Goal: Task Accomplishment & Management: Use online tool/utility

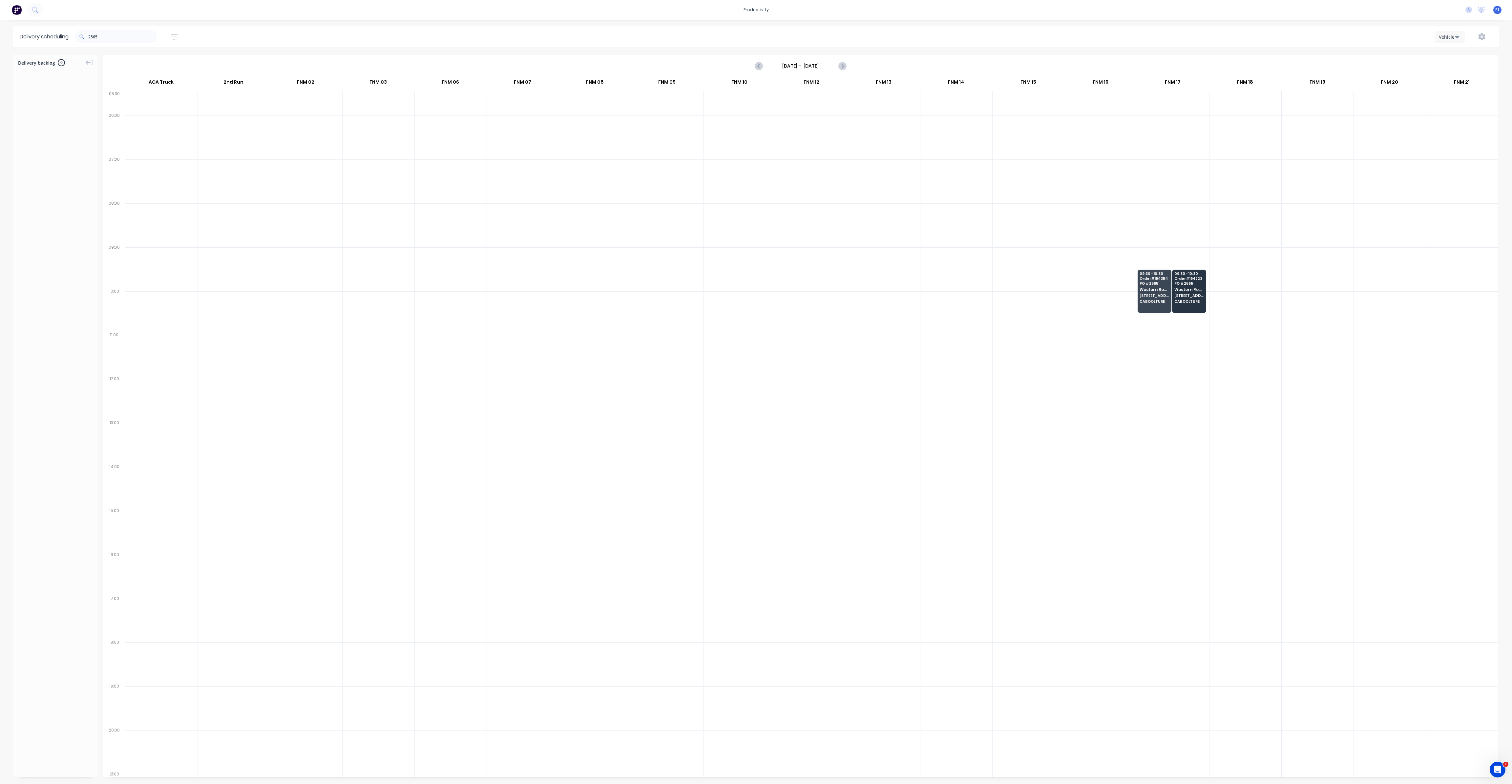
scroll to position [0, 0]
click at [115, 42] on input "2565" at bounding box center [122, 36] width 69 height 13
type input "352"
click at [100, 40] on input "352" at bounding box center [122, 36] width 69 height 13
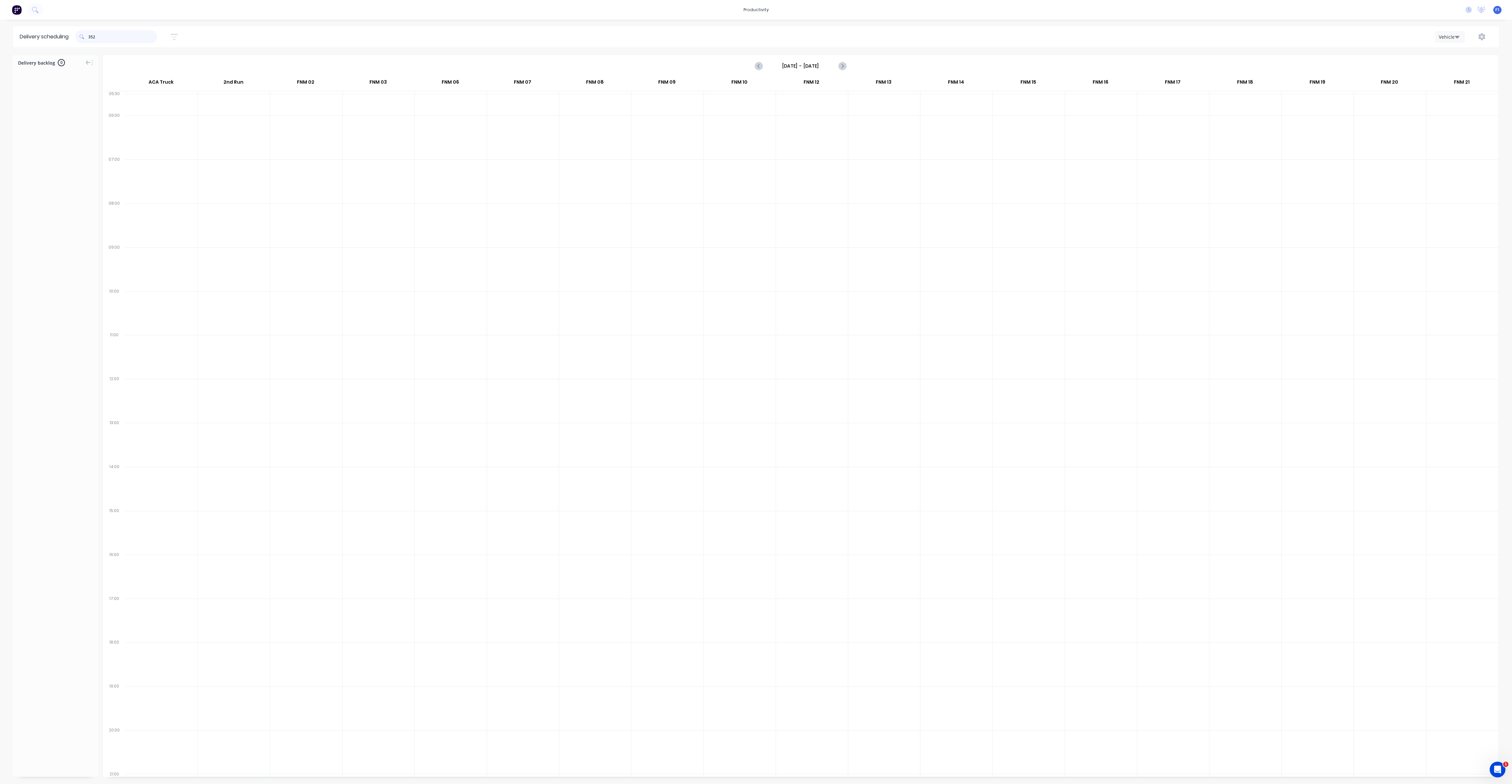
click at [100, 40] on input "352" at bounding box center [122, 36] width 69 height 13
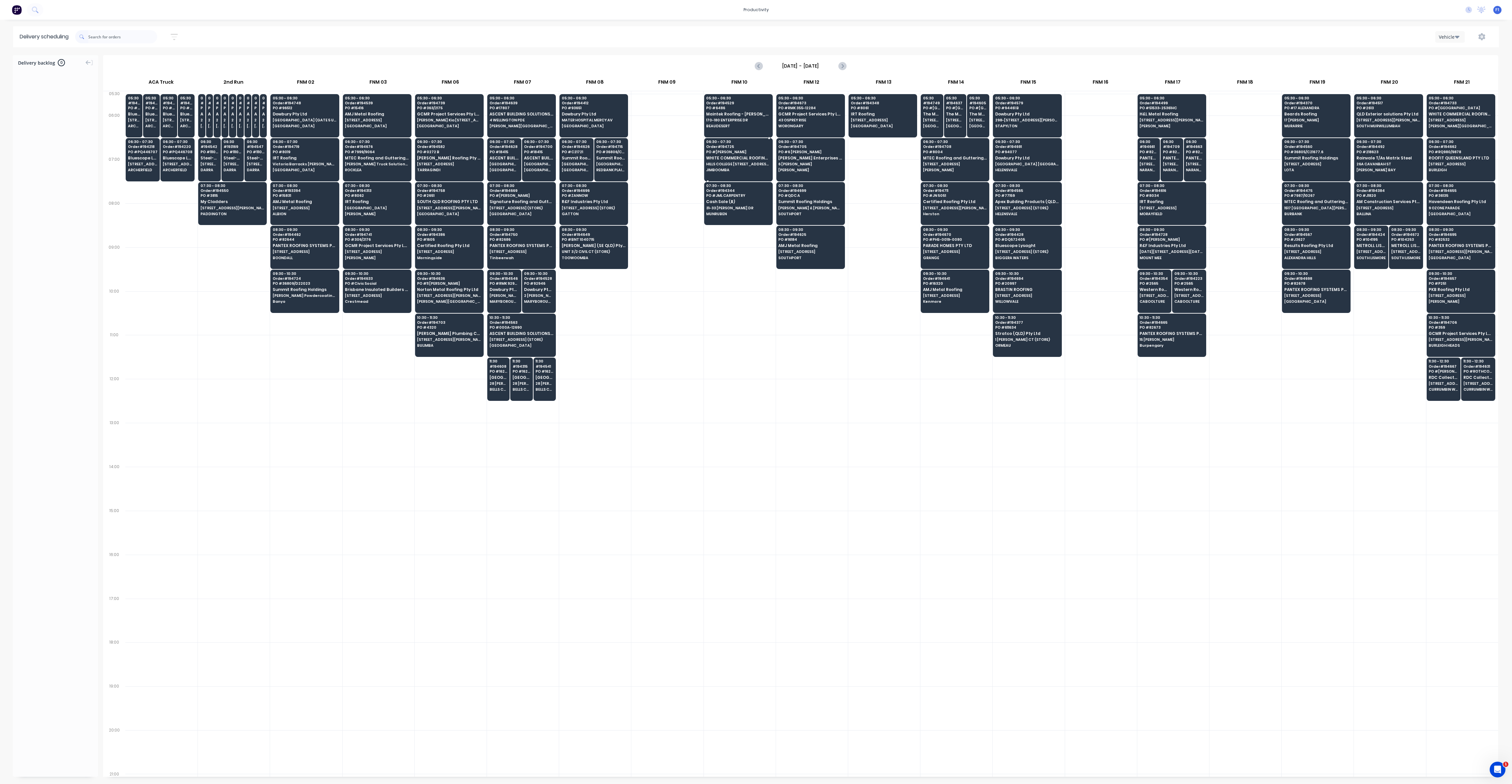
click at [727, 146] on span "Order # 194725" at bounding box center [738, 146] width 64 height 4
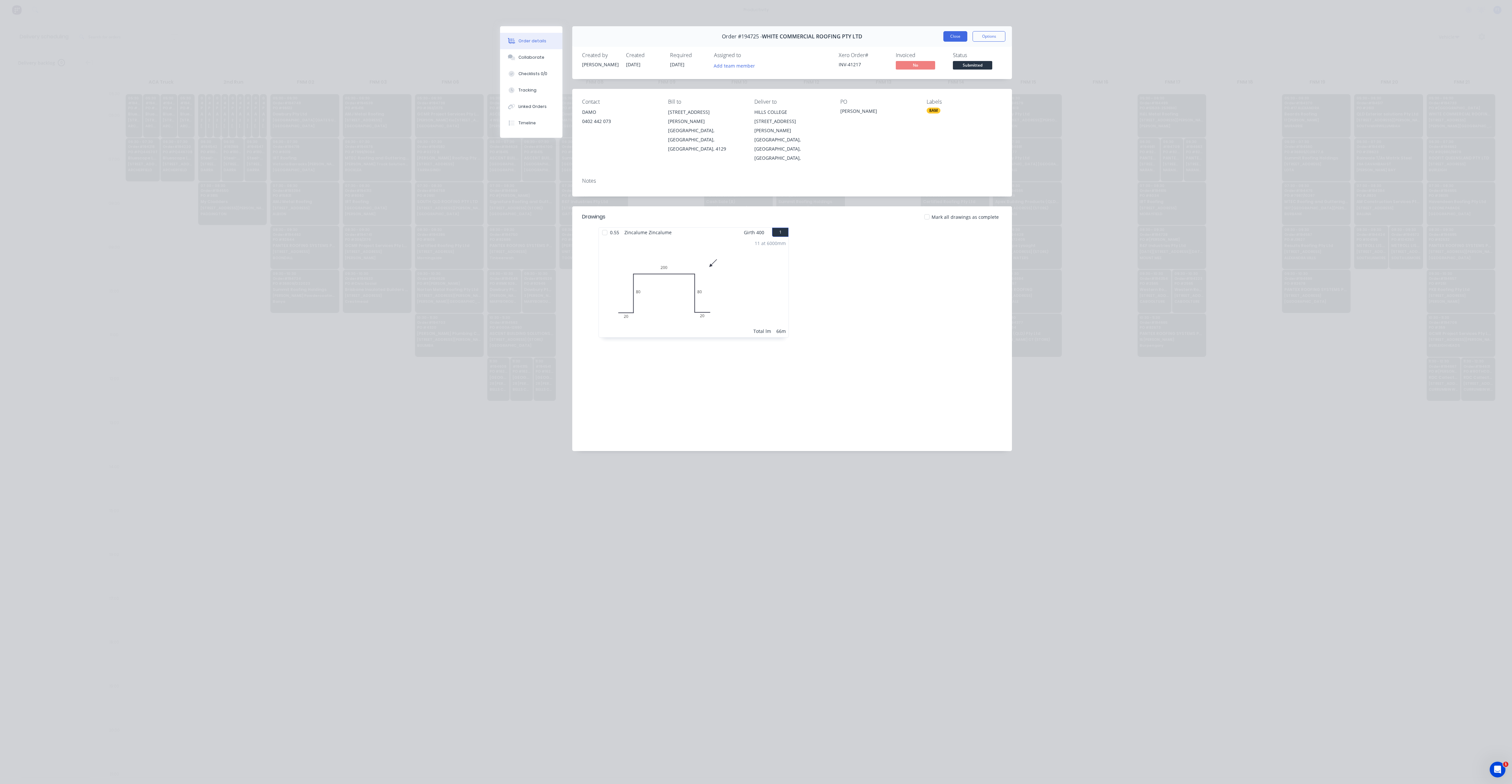
click at [955, 40] on button "Close" at bounding box center [955, 36] width 24 height 11
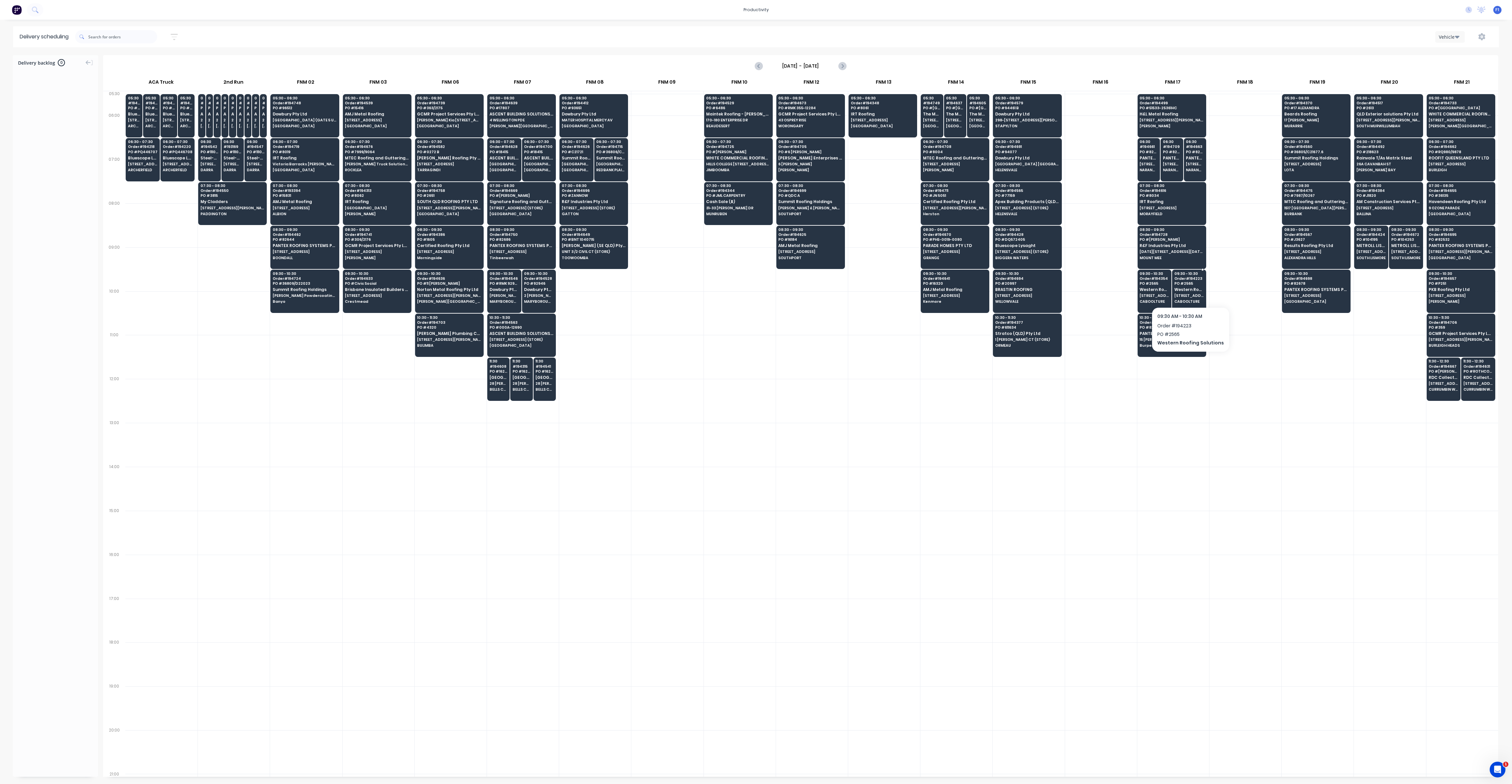
click at [1187, 294] on span "[STREET_ADDRESS]" at bounding box center [1189, 295] width 29 height 4
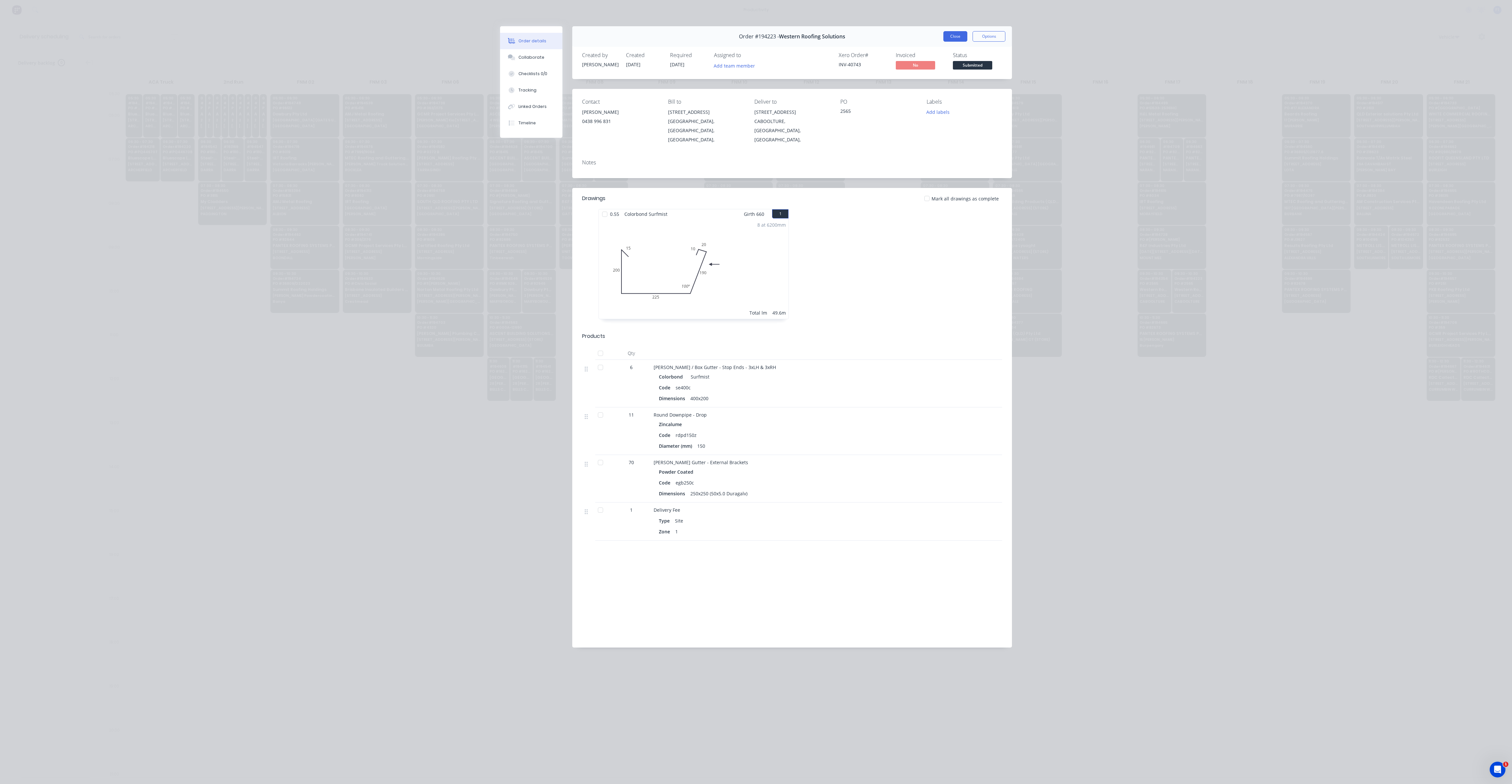
click at [955, 36] on button "Close" at bounding box center [955, 36] width 24 height 11
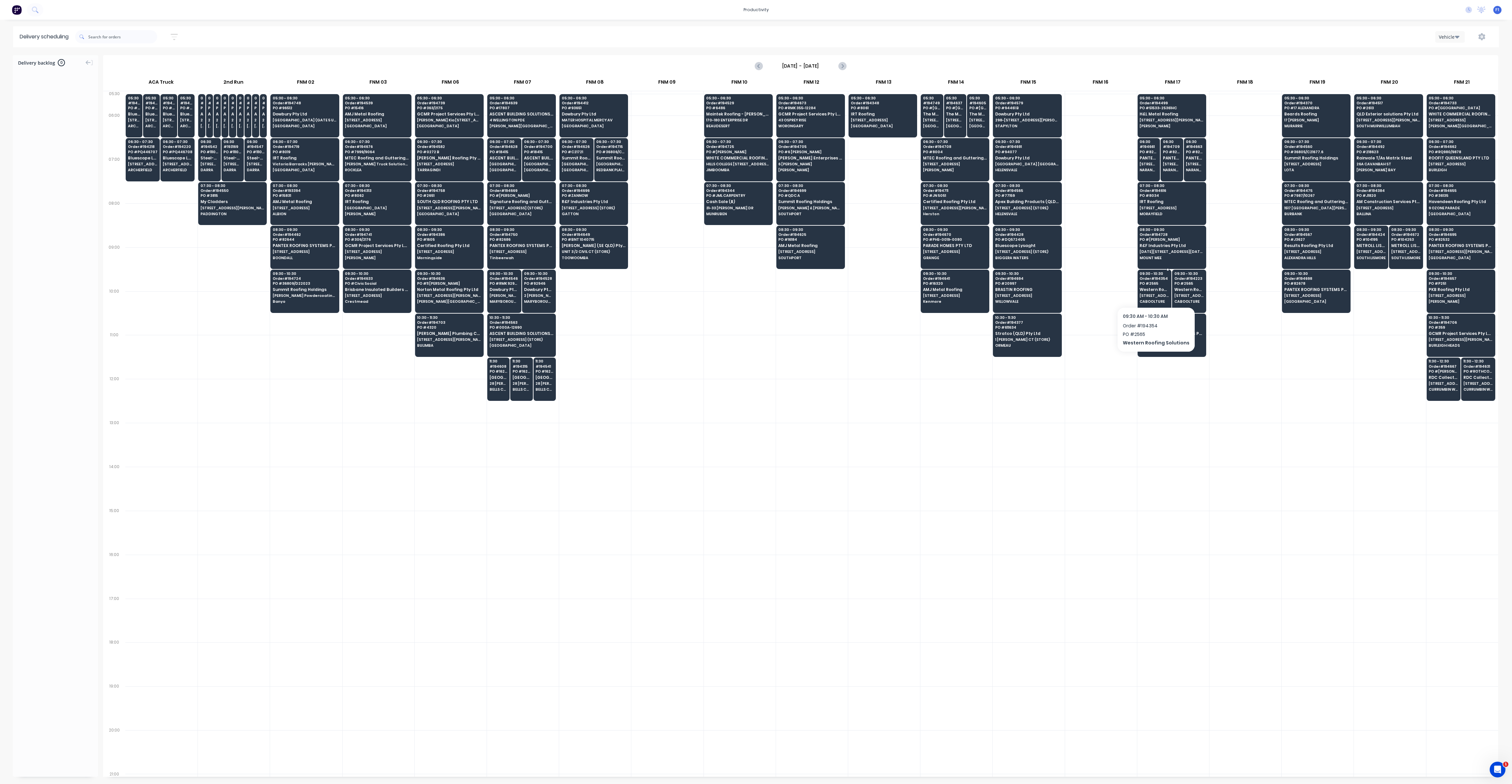
click at [1146, 294] on span "[STREET_ADDRESS]" at bounding box center [1154, 295] width 29 height 4
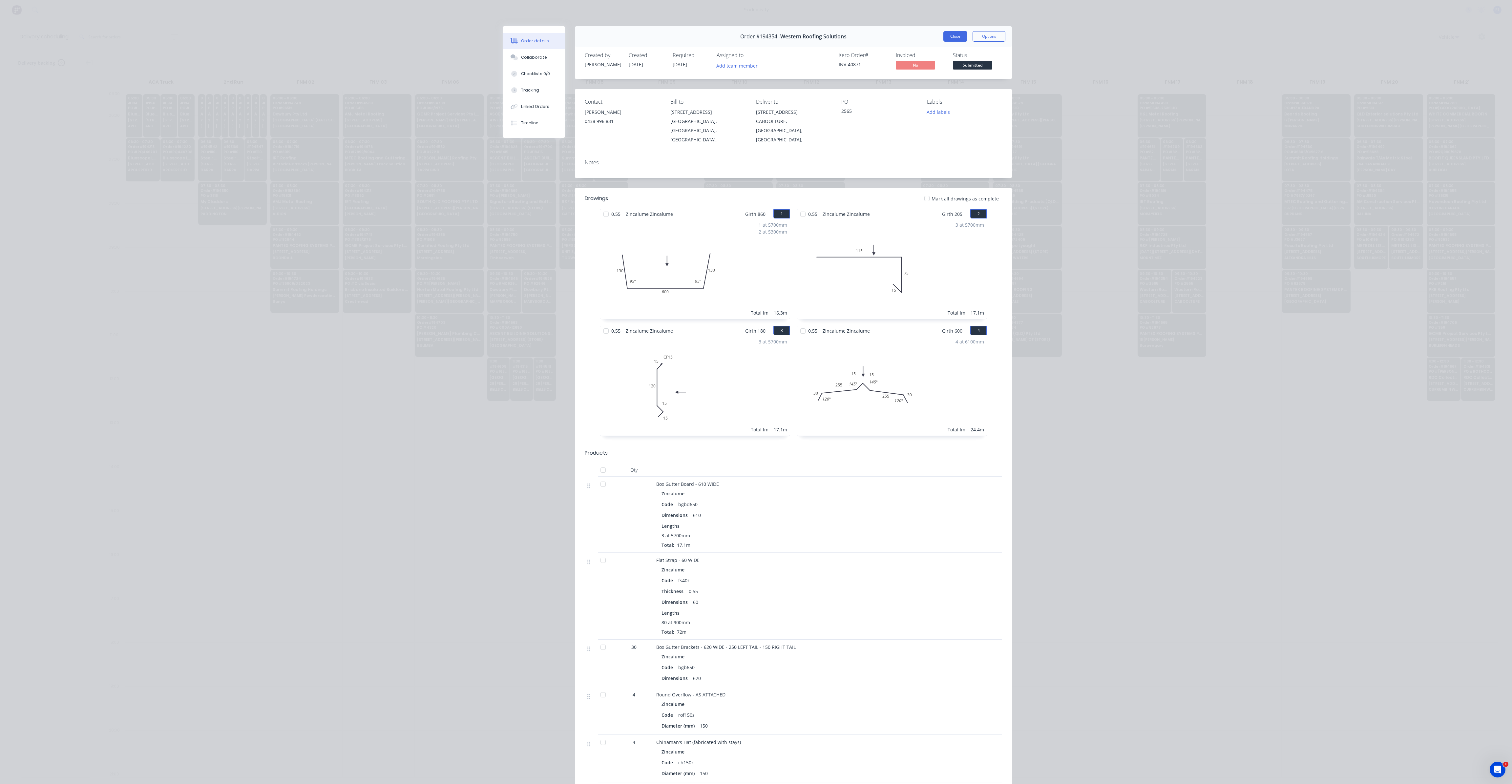
click at [956, 36] on button "Close" at bounding box center [955, 36] width 24 height 11
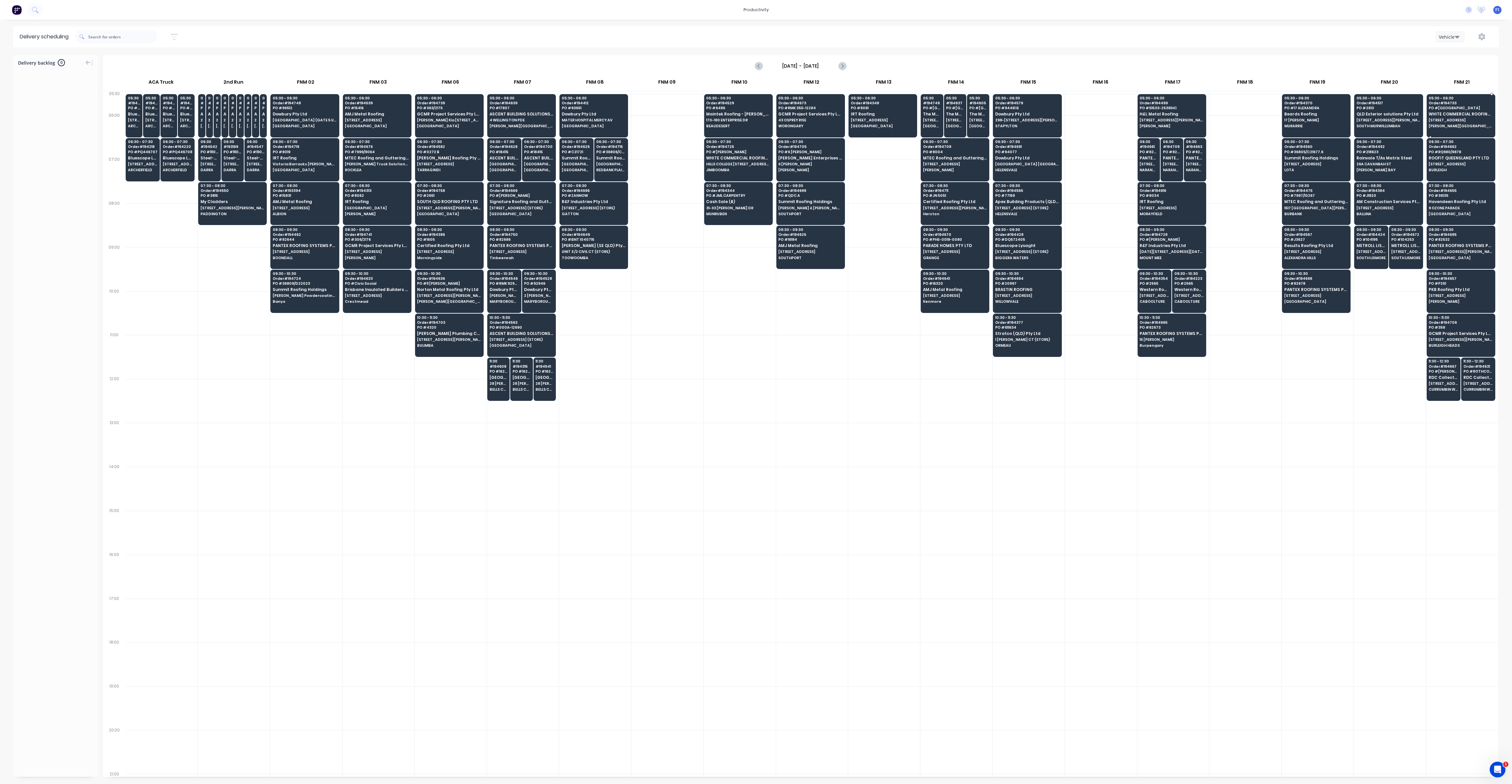
click at [1457, 110] on div "05:30 - 06:30 Order # 194733 [GEOGRAPHIC_DATA] WHITE COMMERCIAL ROOFING PTY LTD…" at bounding box center [1461, 112] width 68 height 36
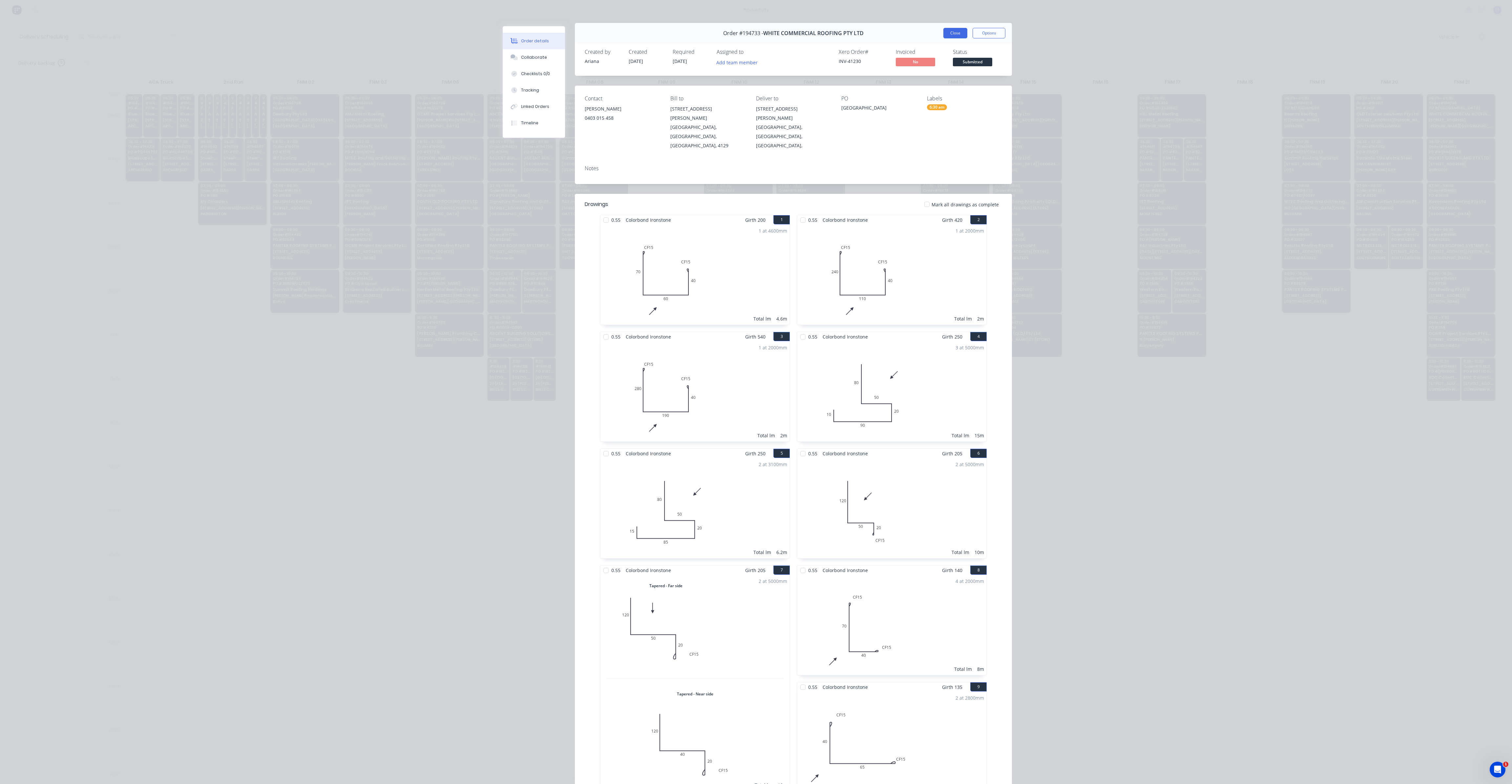
scroll to position [0, 0]
click at [943, 37] on button "Close" at bounding box center [955, 36] width 24 height 11
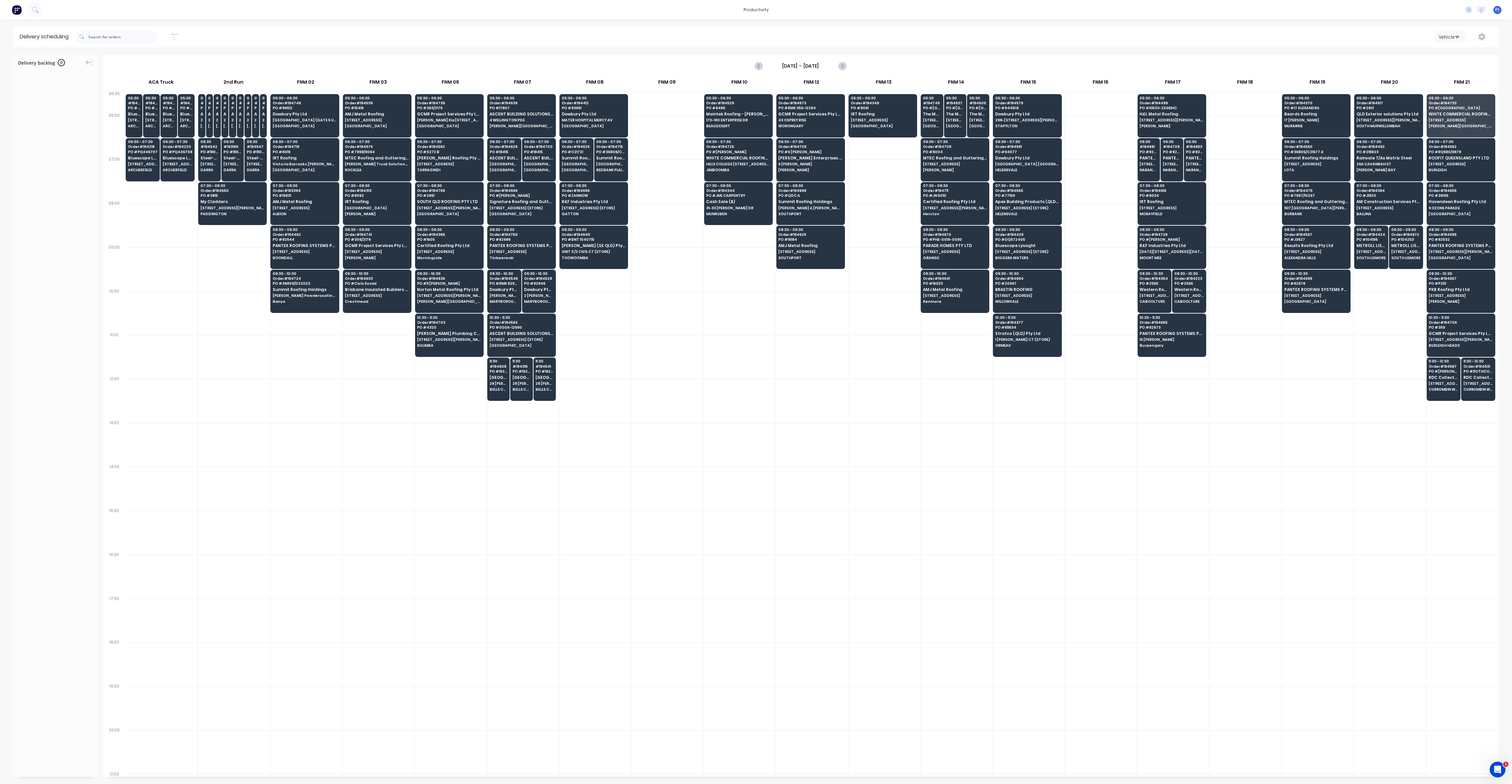
click at [513, 575] on div at bounding box center [522, 576] width 72 height 44
click at [131, 44] on div at bounding box center [116, 37] width 82 height 19
click at [131, 42] on input "text" at bounding box center [122, 36] width 69 height 13
type input "3152"
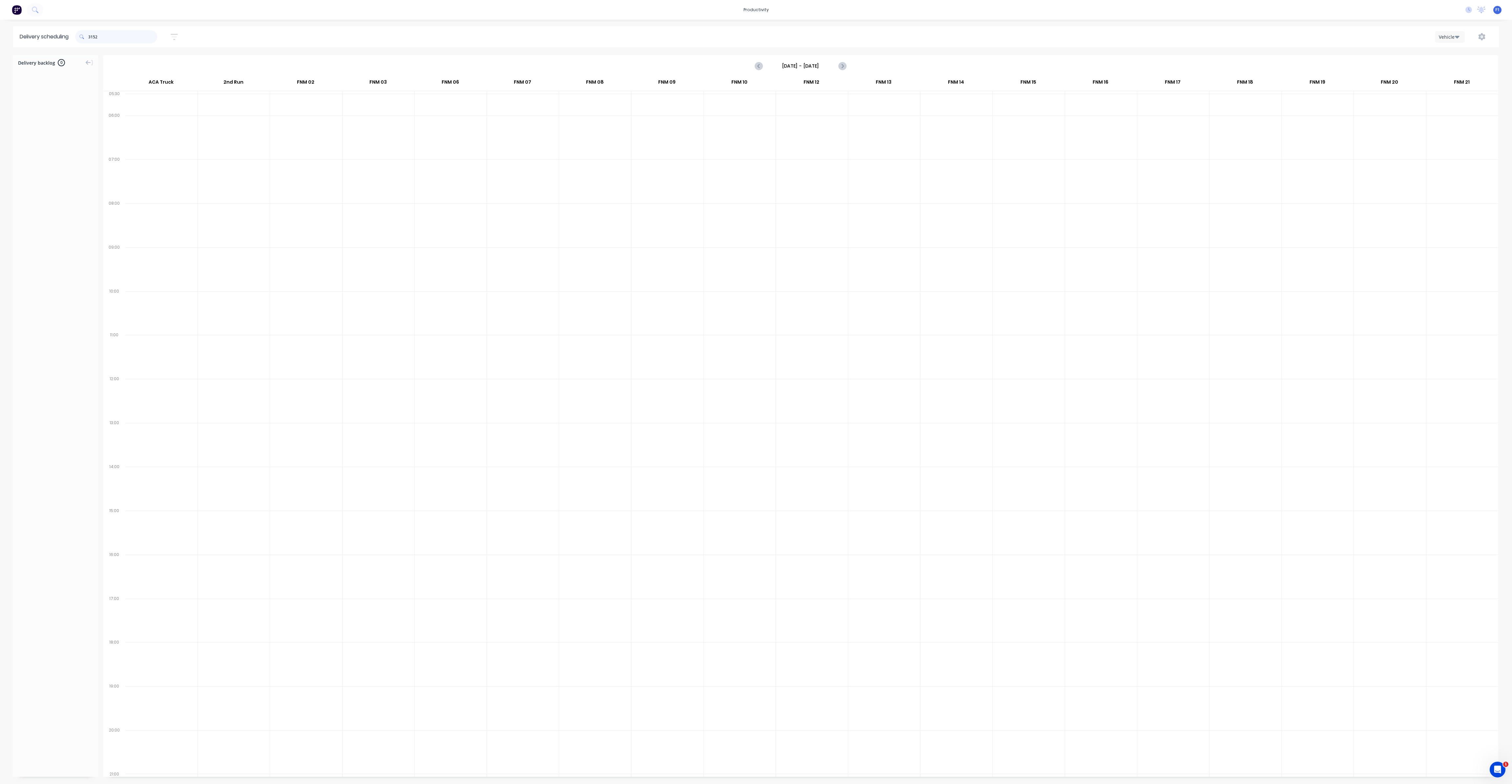
click at [131, 42] on input "3152" at bounding box center [122, 36] width 69 height 13
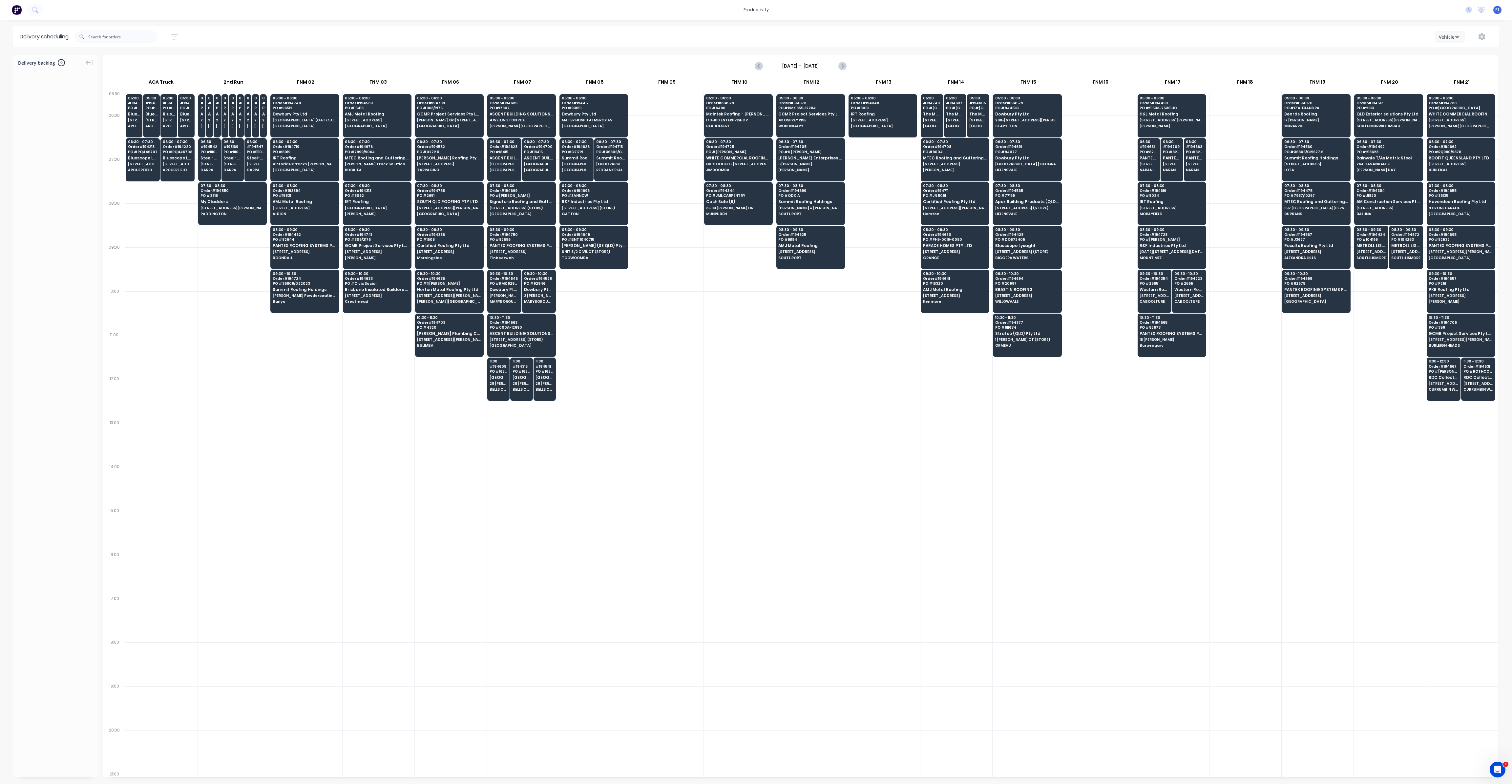
click at [794, 68] on input "[DATE] - [DATE]" at bounding box center [801, 66] width 65 height 10
click at [844, 101] on div "3" at bounding box center [842, 98] width 10 height 10
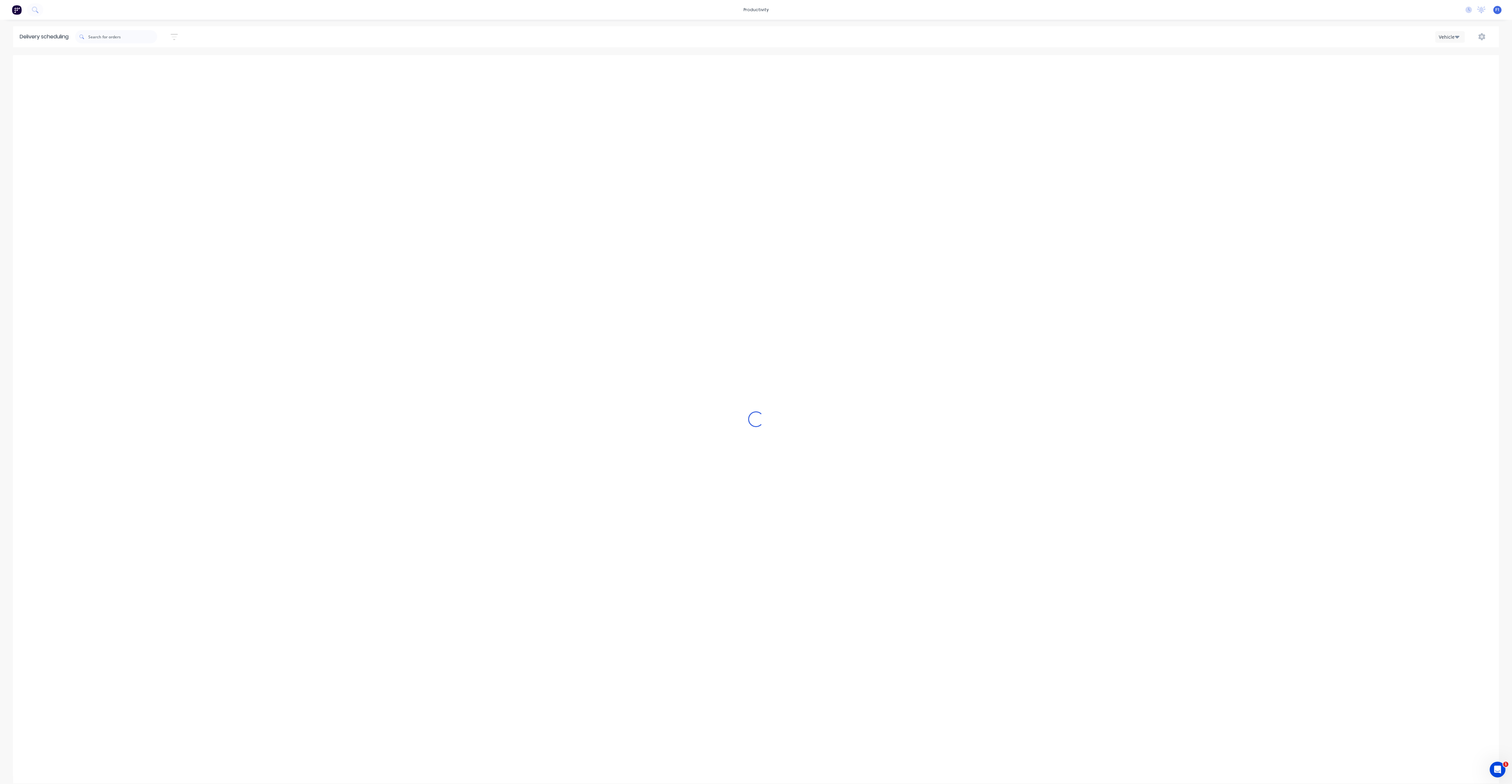
type input "[DATE] - [DATE]"
click at [135, 40] on input "text" at bounding box center [122, 36] width 69 height 13
type input "3152"
click at [1451, 67] on div "Vehicle" at bounding box center [1468, 67] width 65 height 13
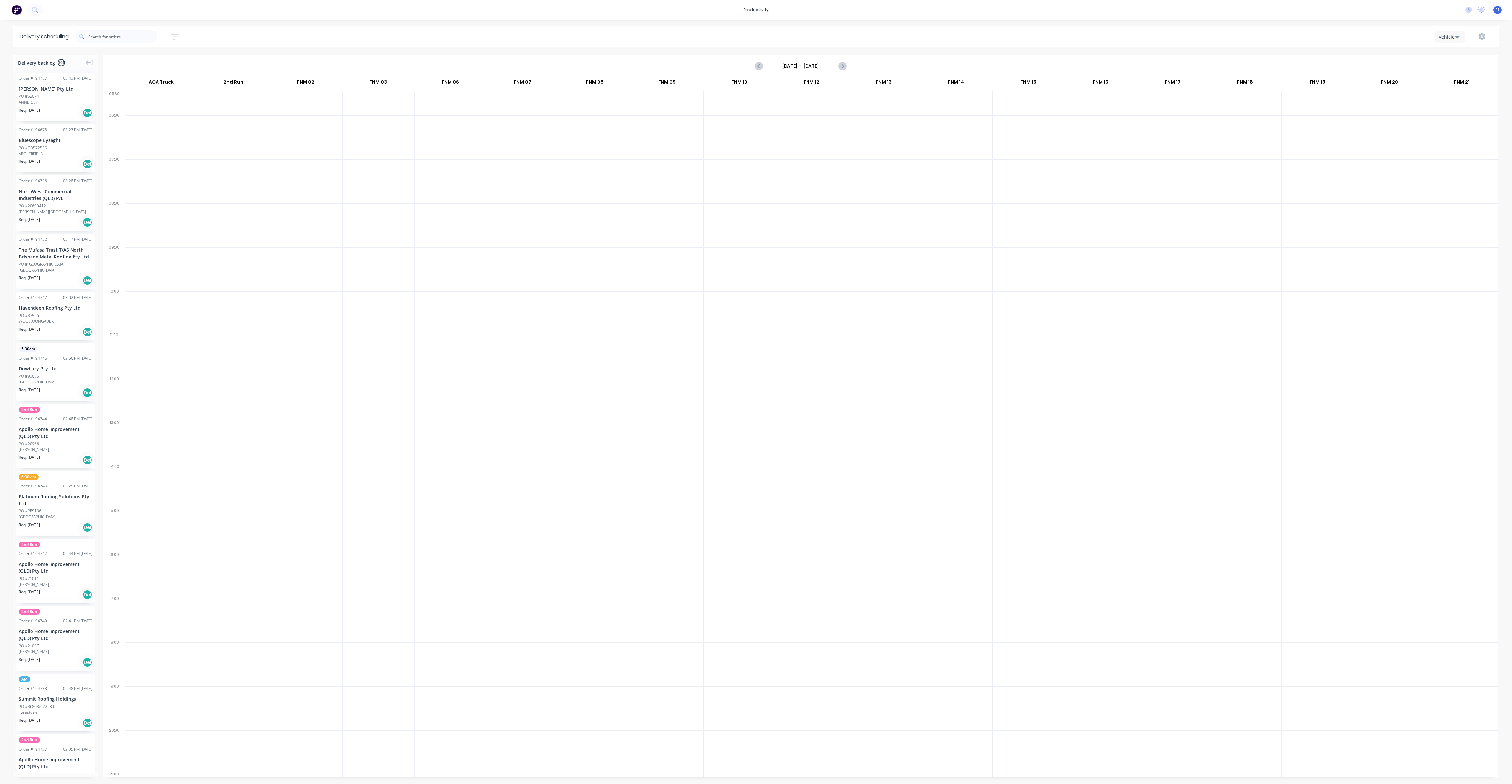
drag, startPoint x: 824, startPoint y: 58, endPoint x: 818, endPoint y: 60, distance: 6.3
click at [824, 58] on div "Sunday - 28/09/25" at bounding box center [801, 66] width 1393 height 20
click at [817, 64] on input "Sunday - 28/09/25" at bounding box center [801, 66] width 65 height 10
click at [841, 147] on div "3" at bounding box center [842, 150] width 10 height 10
type input "[DATE] - [DATE]"
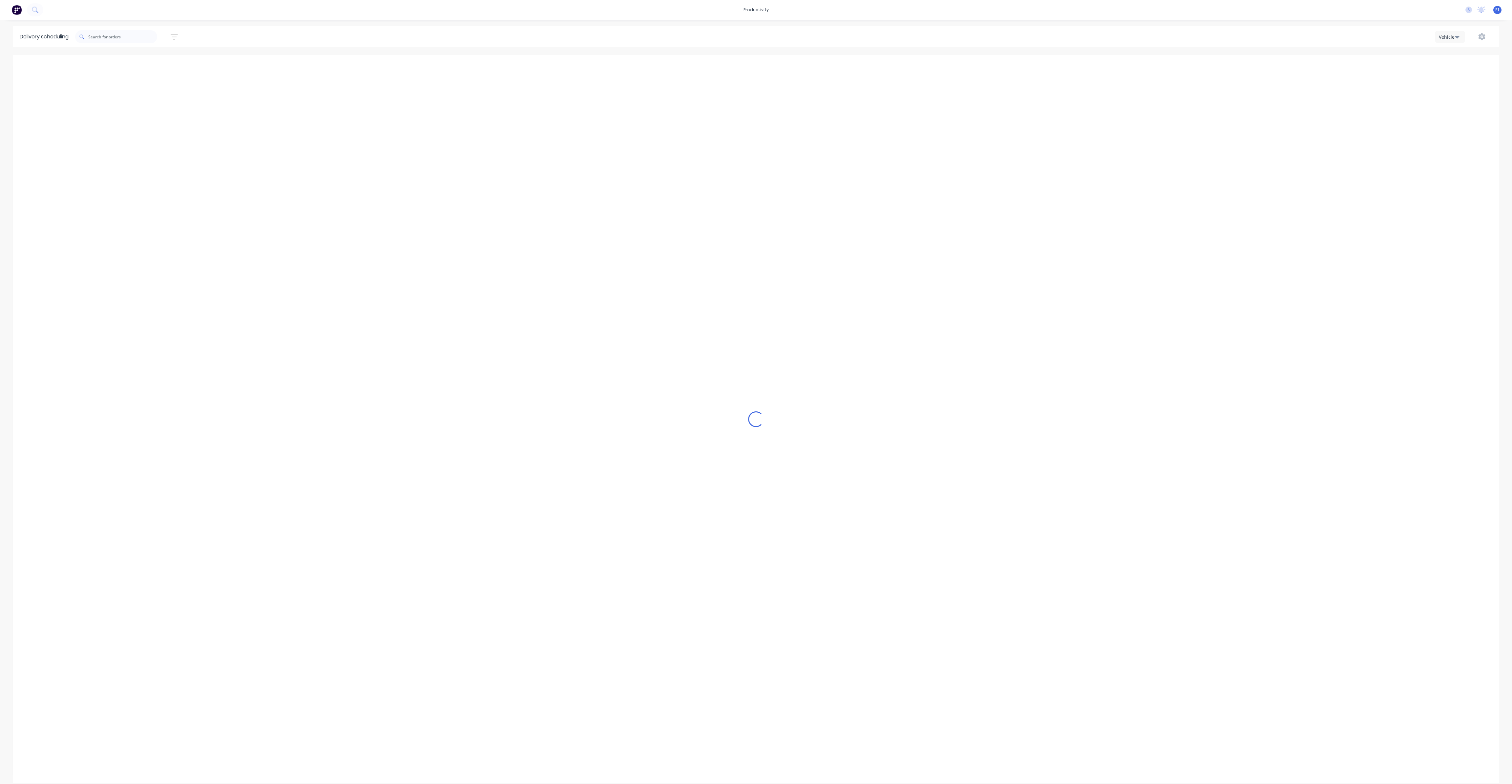
scroll to position [0, 0]
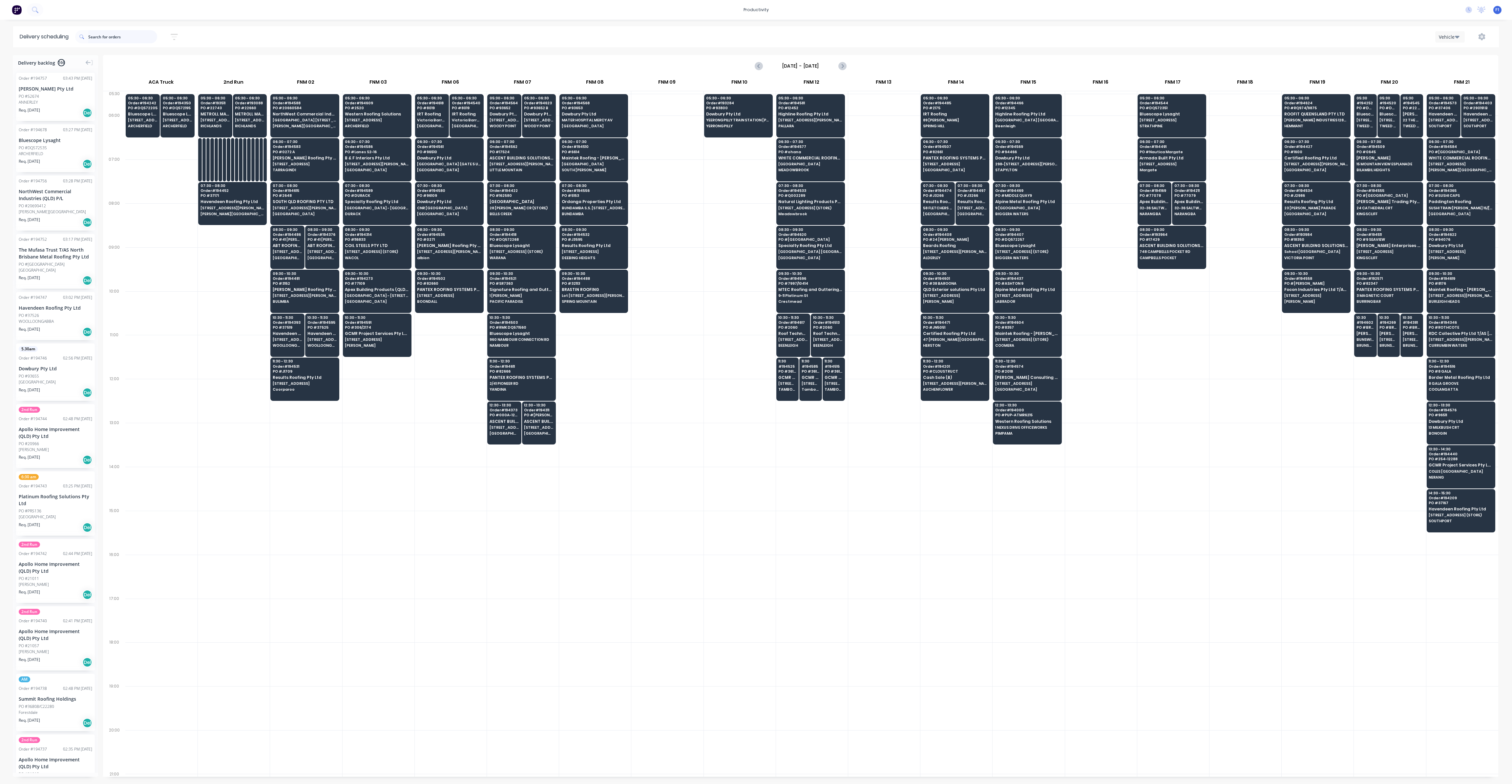
click at [134, 43] on input "text" at bounding box center [122, 36] width 69 height 13
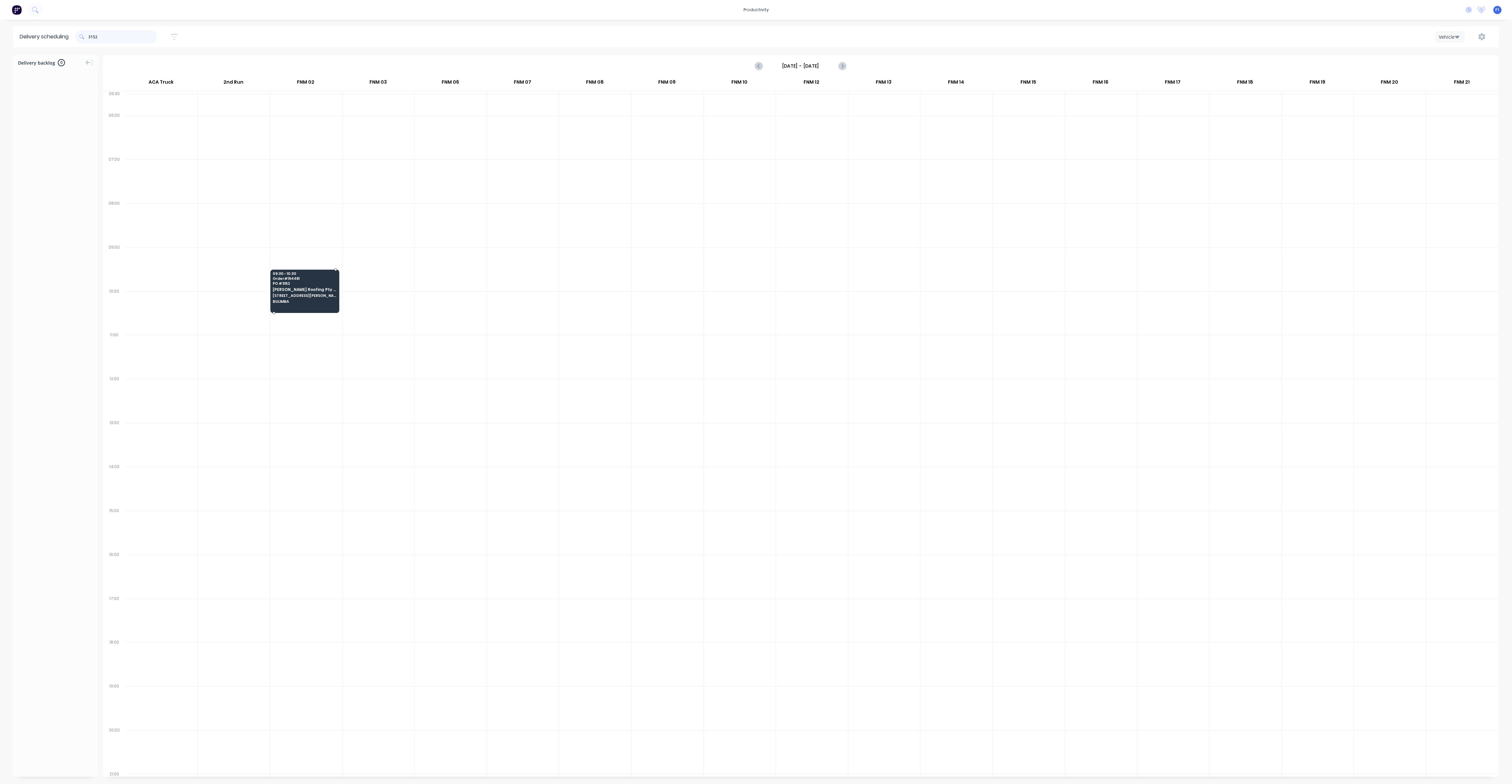
type input "3152"
click at [287, 284] on div "09:30 - 10:30 Order # 194481 PO # 3152 Webber Roofing Pty Ltd 58 JAMIESON STREE…" at bounding box center [305, 287] width 68 height 36
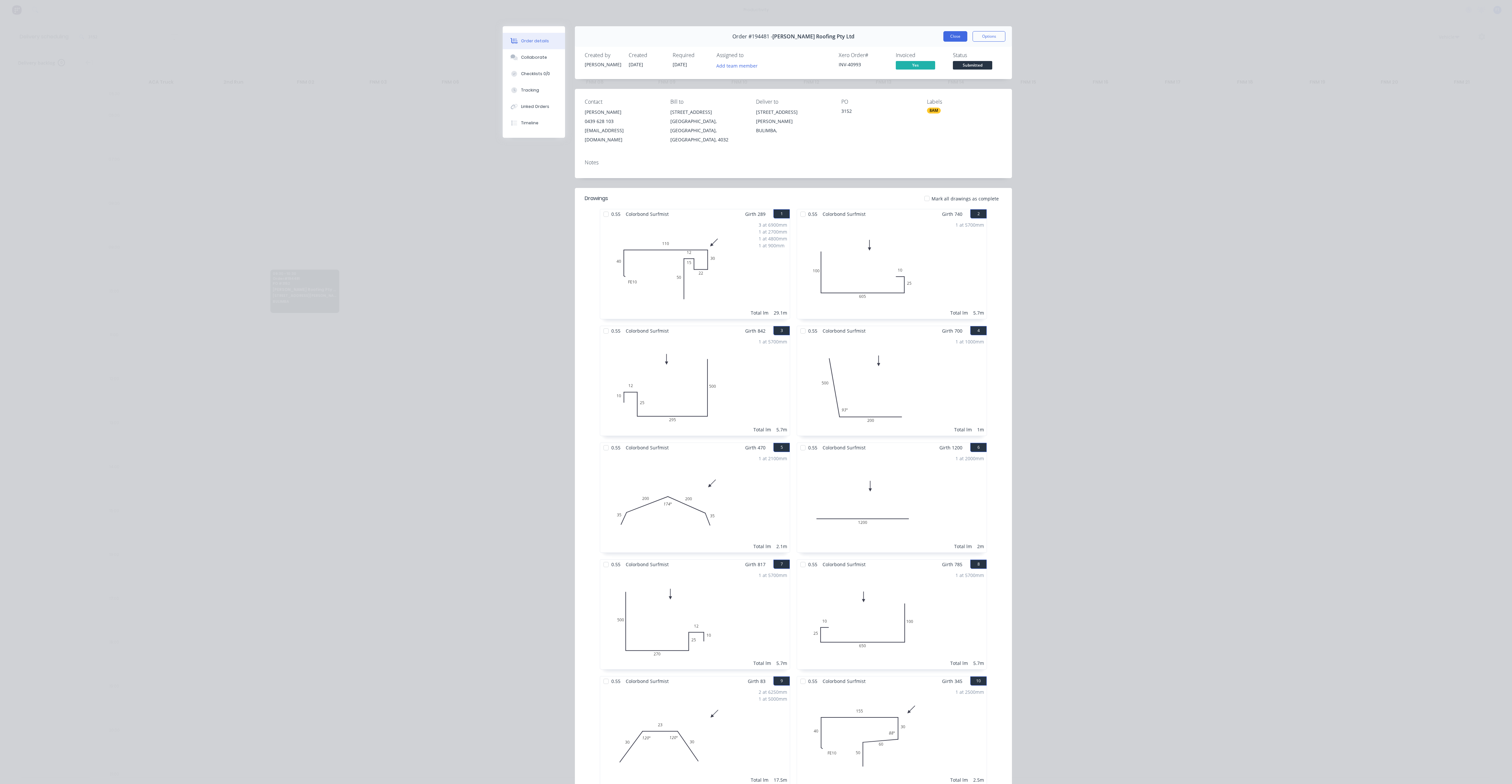
click at [943, 35] on button "Close" at bounding box center [955, 36] width 24 height 11
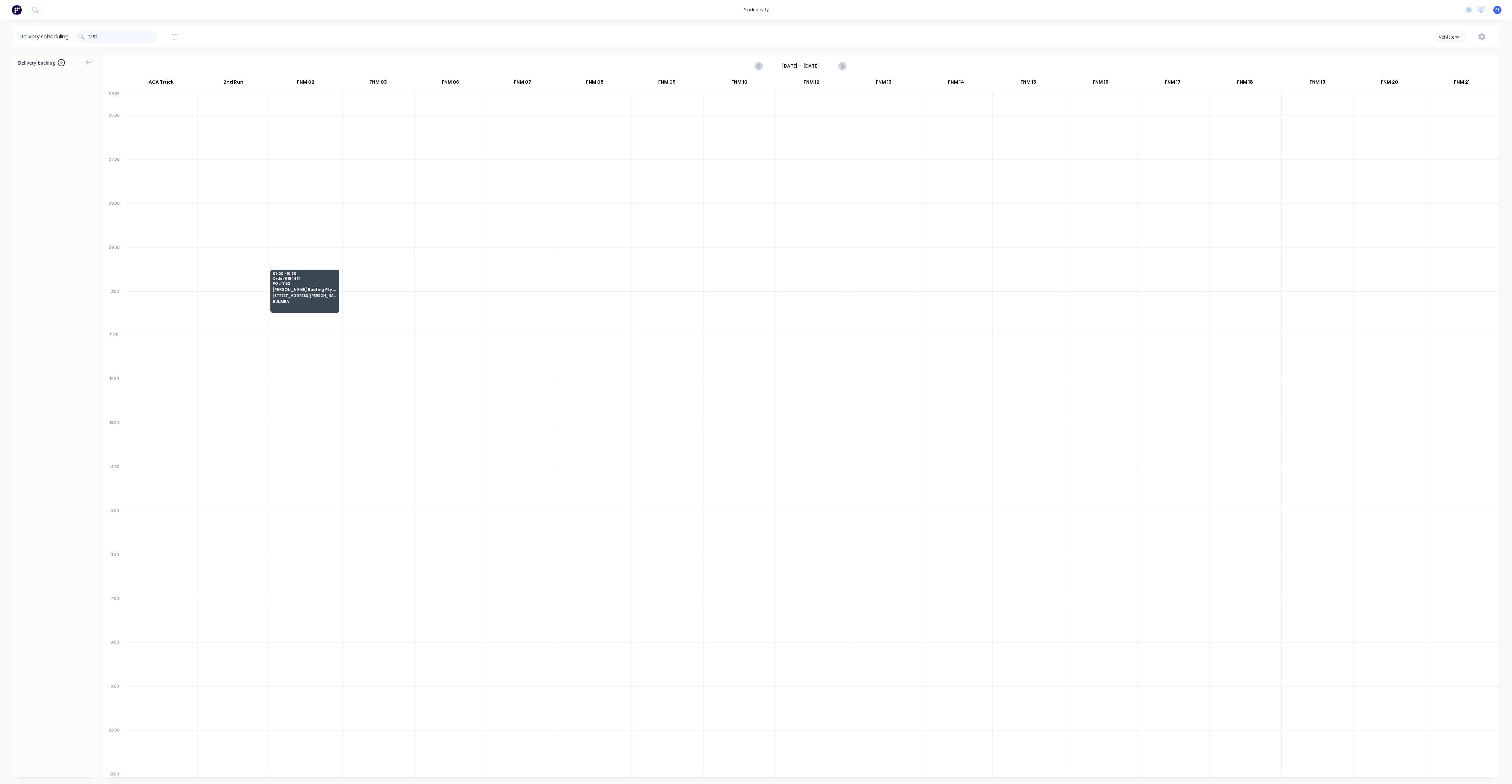
click at [134, 36] on input "3152" at bounding box center [122, 36] width 69 height 13
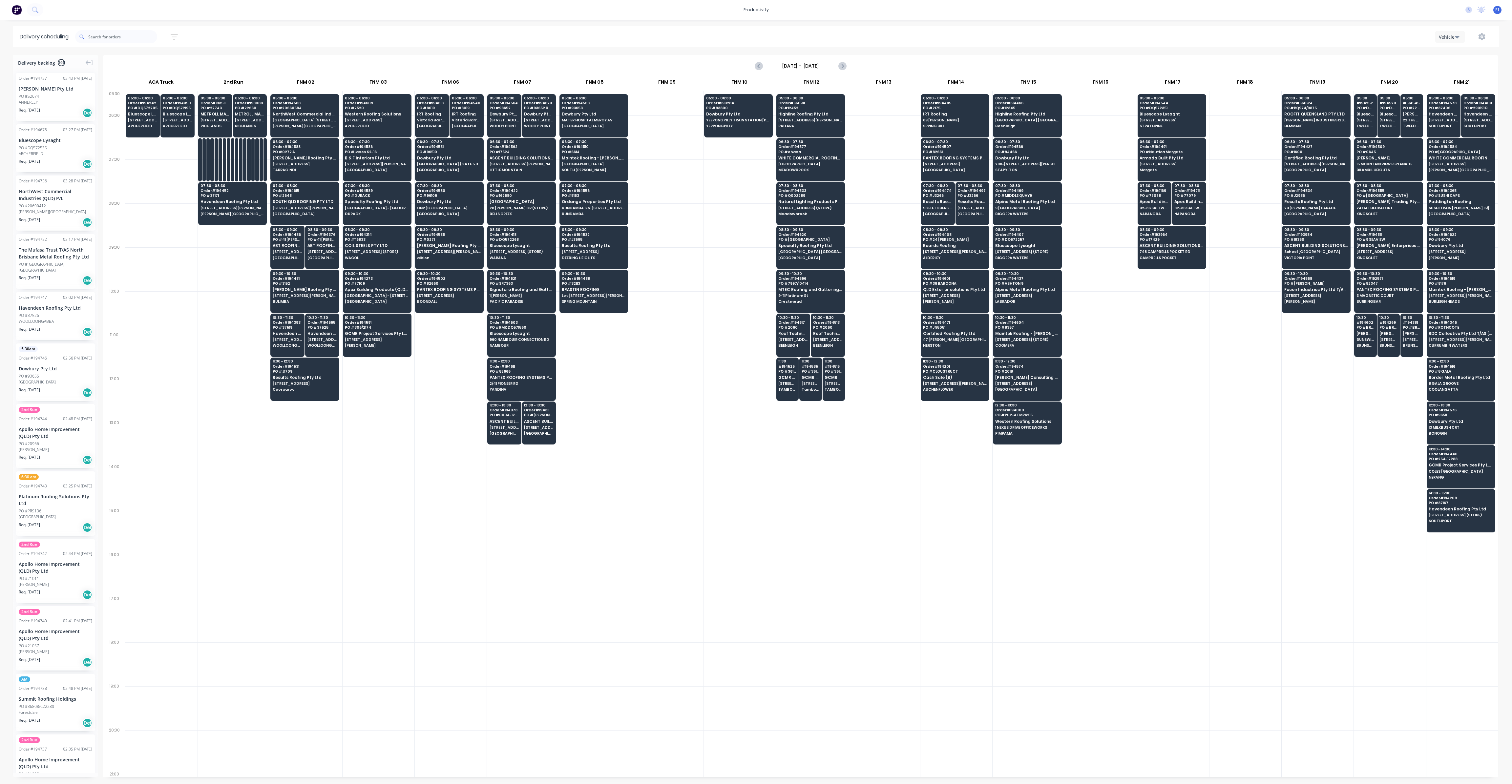
click at [806, 67] on input "[DATE] - [DATE]" at bounding box center [801, 66] width 65 height 10
click at [802, 108] on div "7" at bounding box center [803, 112] width 10 height 10
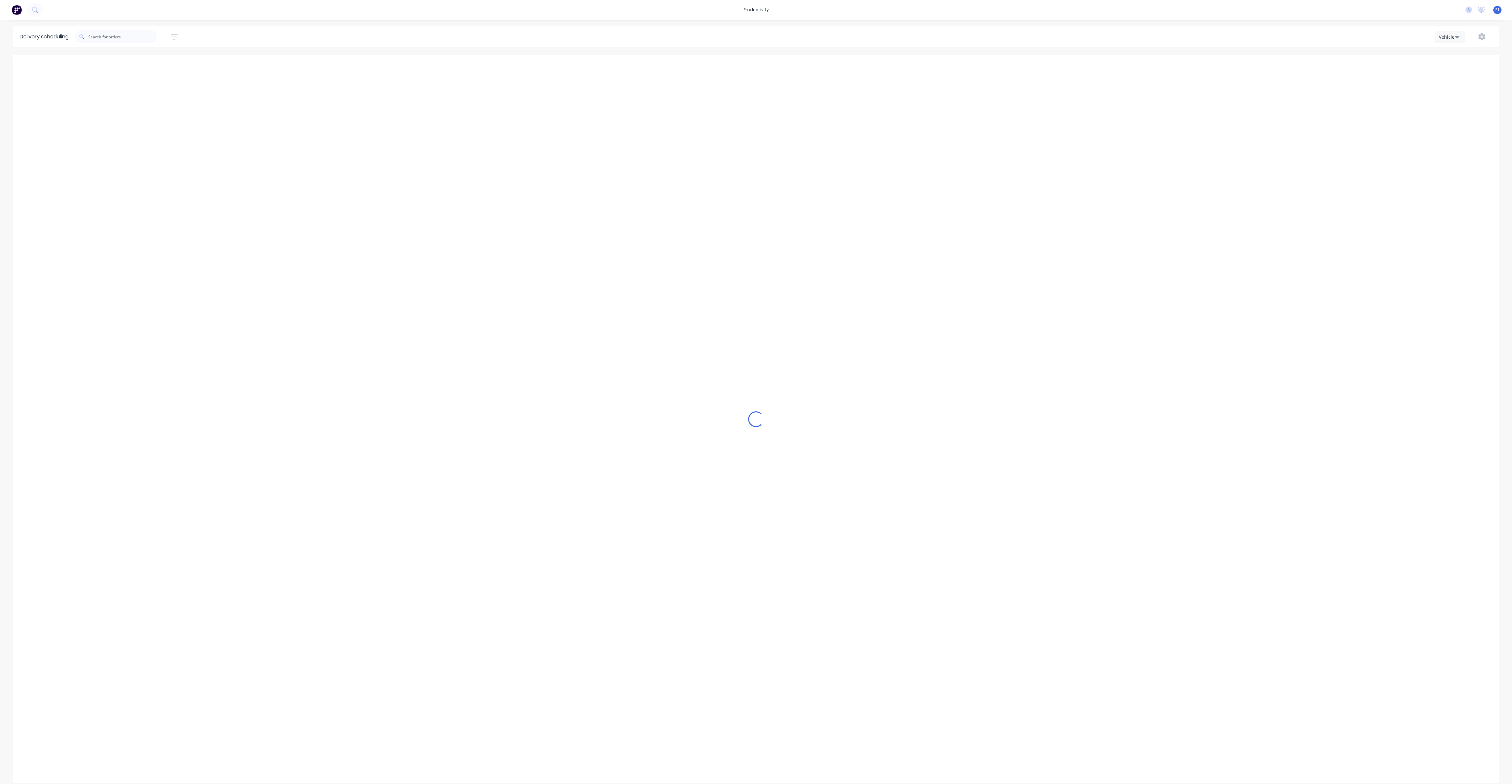
type input "[DATE] - [DATE]"
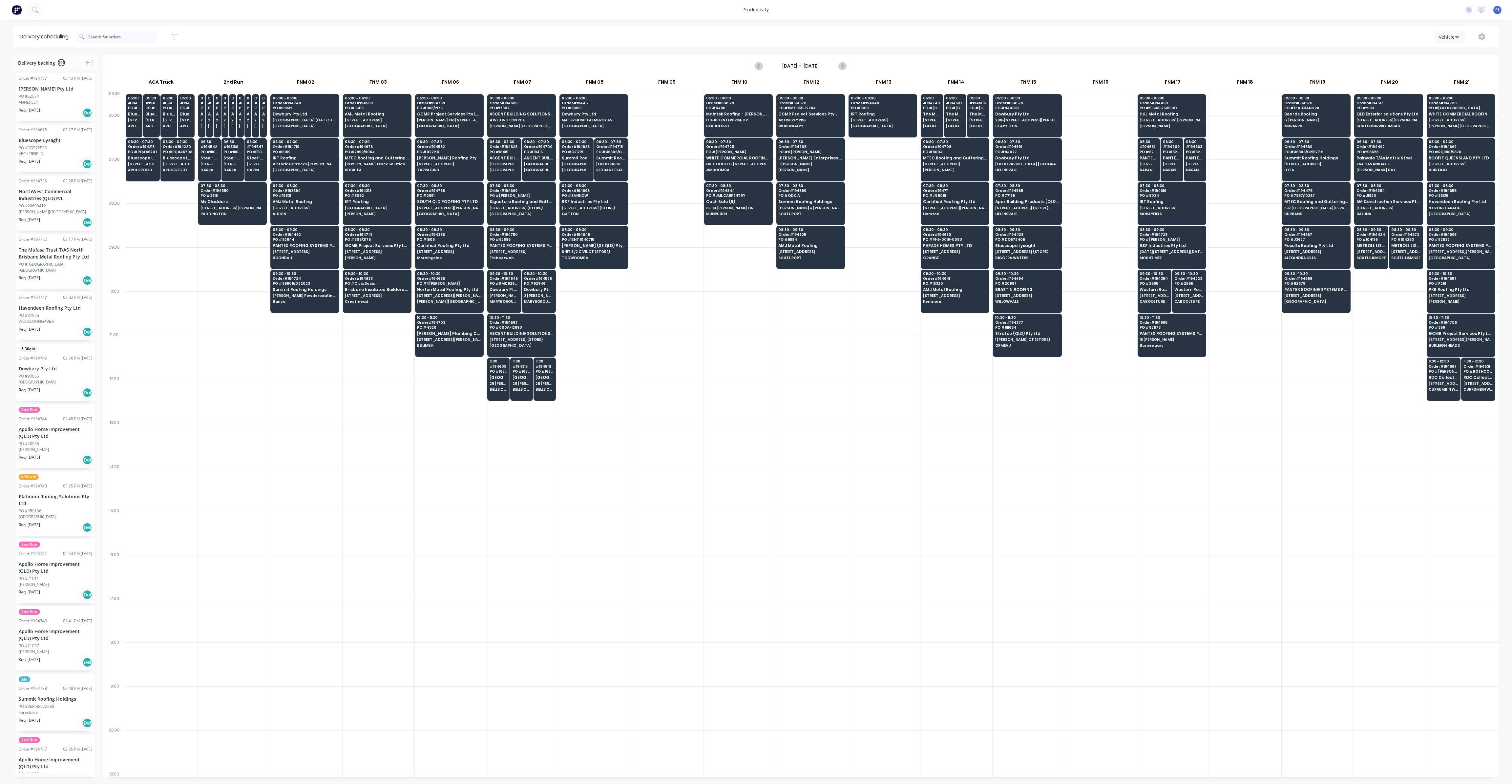
click at [727, 441] on div at bounding box center [739, 445] width 72 height 44
click at [865, 107] on span "PO # 8061" at bounding box center [883, 108] width 64 height 4
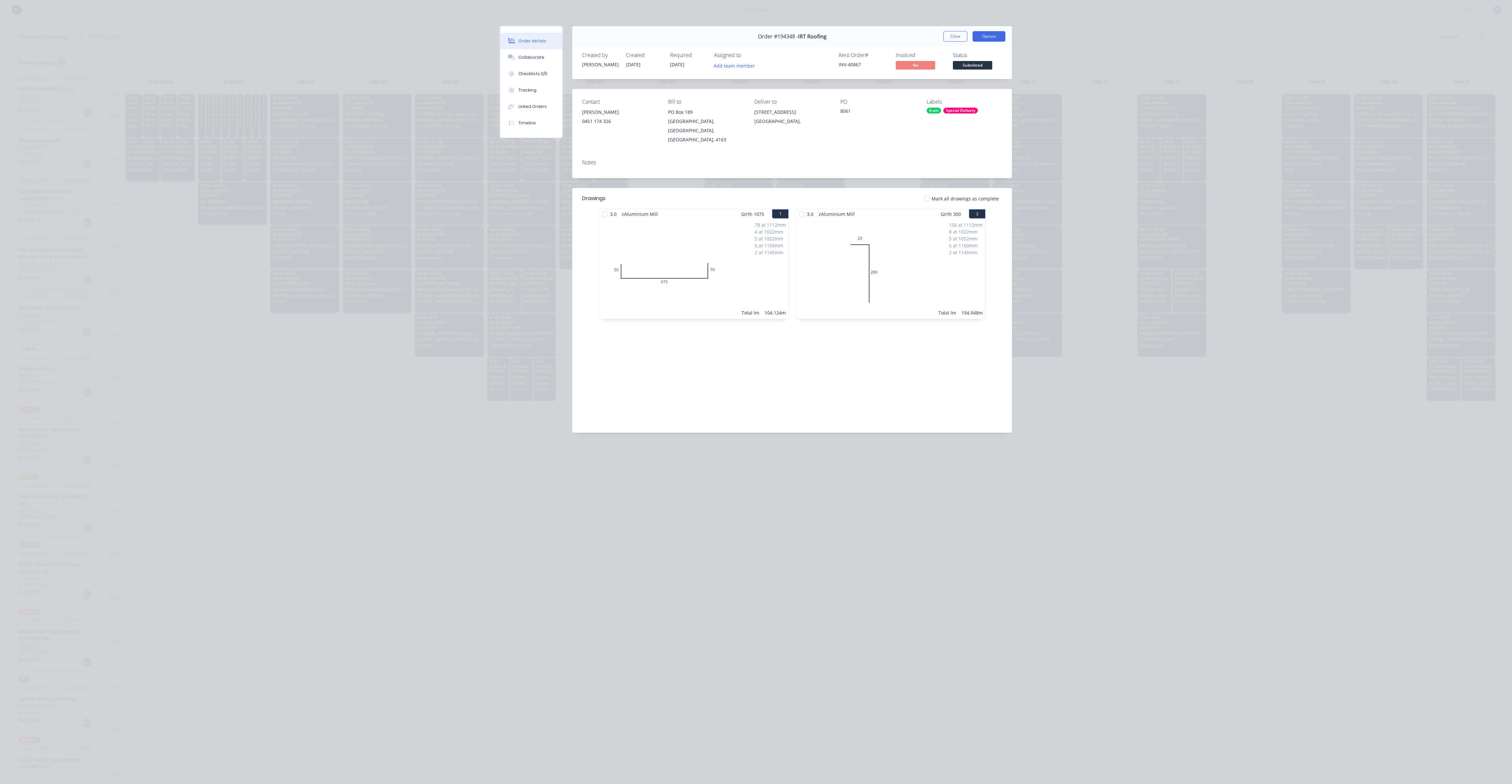
click at [981, 40] on button "Options" at bounding box center [989, 36] width 33 height 11
click at [866, 37] on div "Order #194348 - IRT Roofing Close Options" at bounding box center [791, 36] width 439 height 21
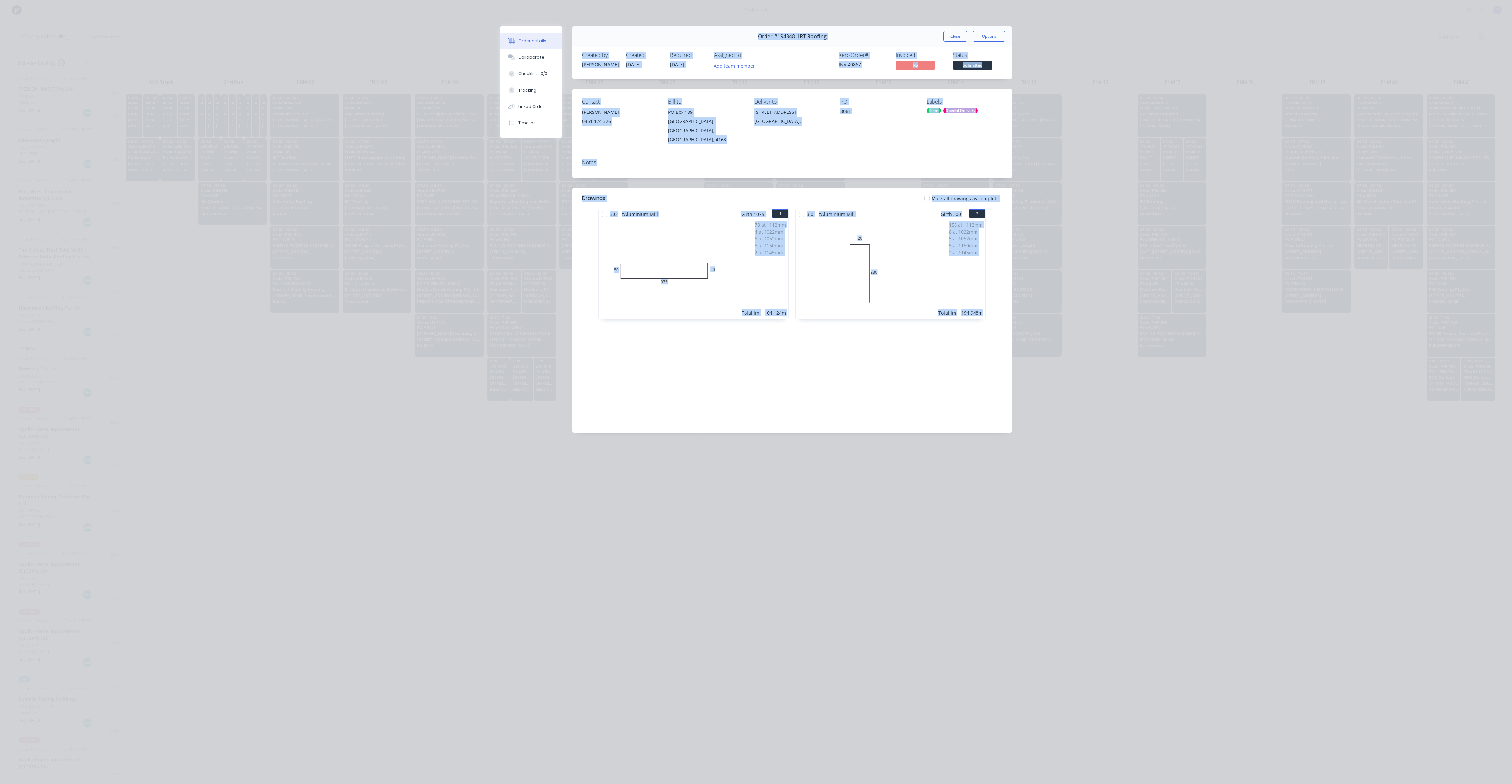
drag, startPoint x: 580, startPoint y: 39, endPoint x: 985, endPoint y: 306, distance: 485.1
click at [985, 306] on div "Order #194348 - IRT Roofing Close Options Created by John Created 01/10/25 Requ…" at bounding box center [756, 234] width 511 height 416
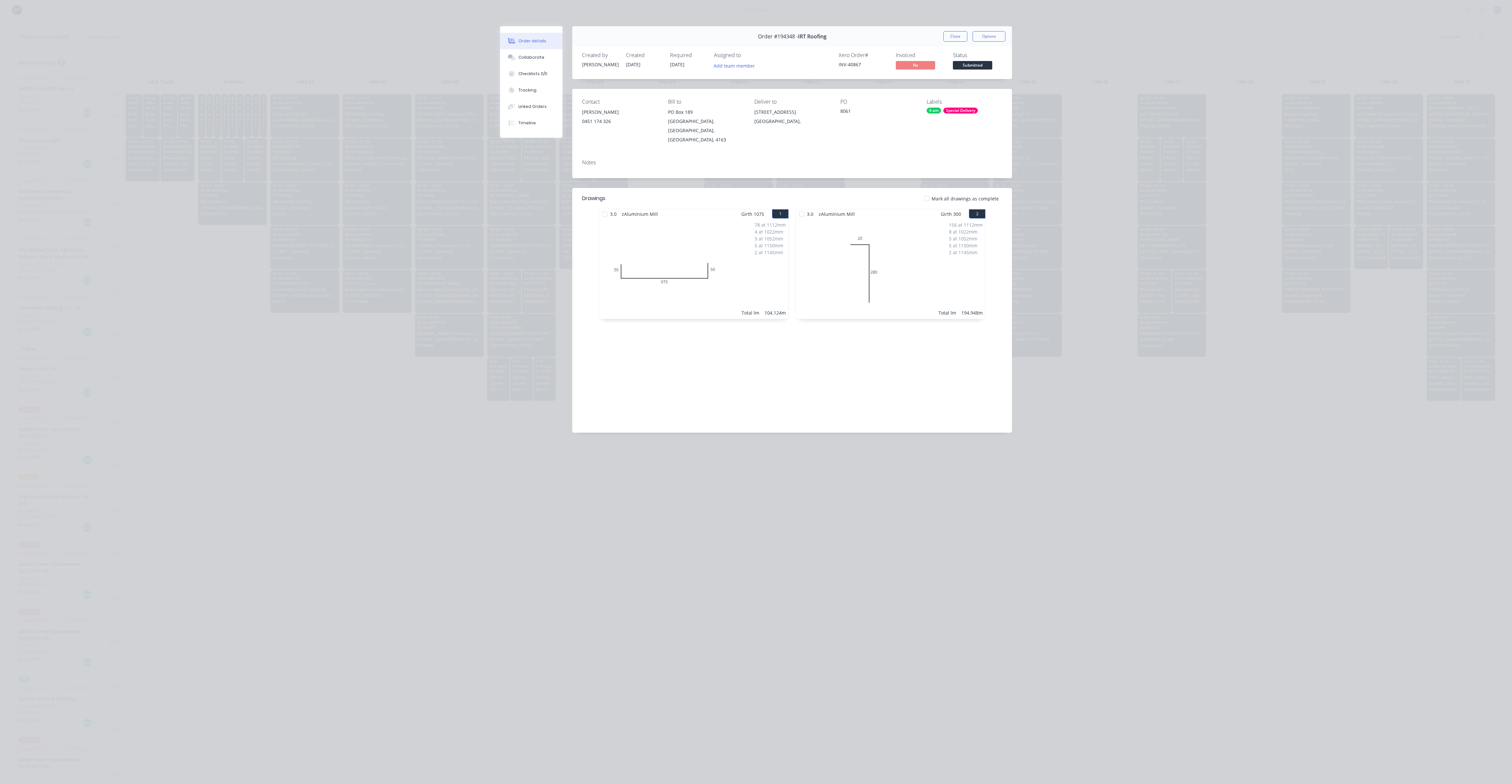
click at [873, 432] on div "Order #194348 - IRT Roofing Close Options Created by John Created 01/10/25 Requ…" at bounding box center [756, 234] width 511 height 416
click at [960, 40] on button "Close" at bounding box center [955, 36] width 24 height 11
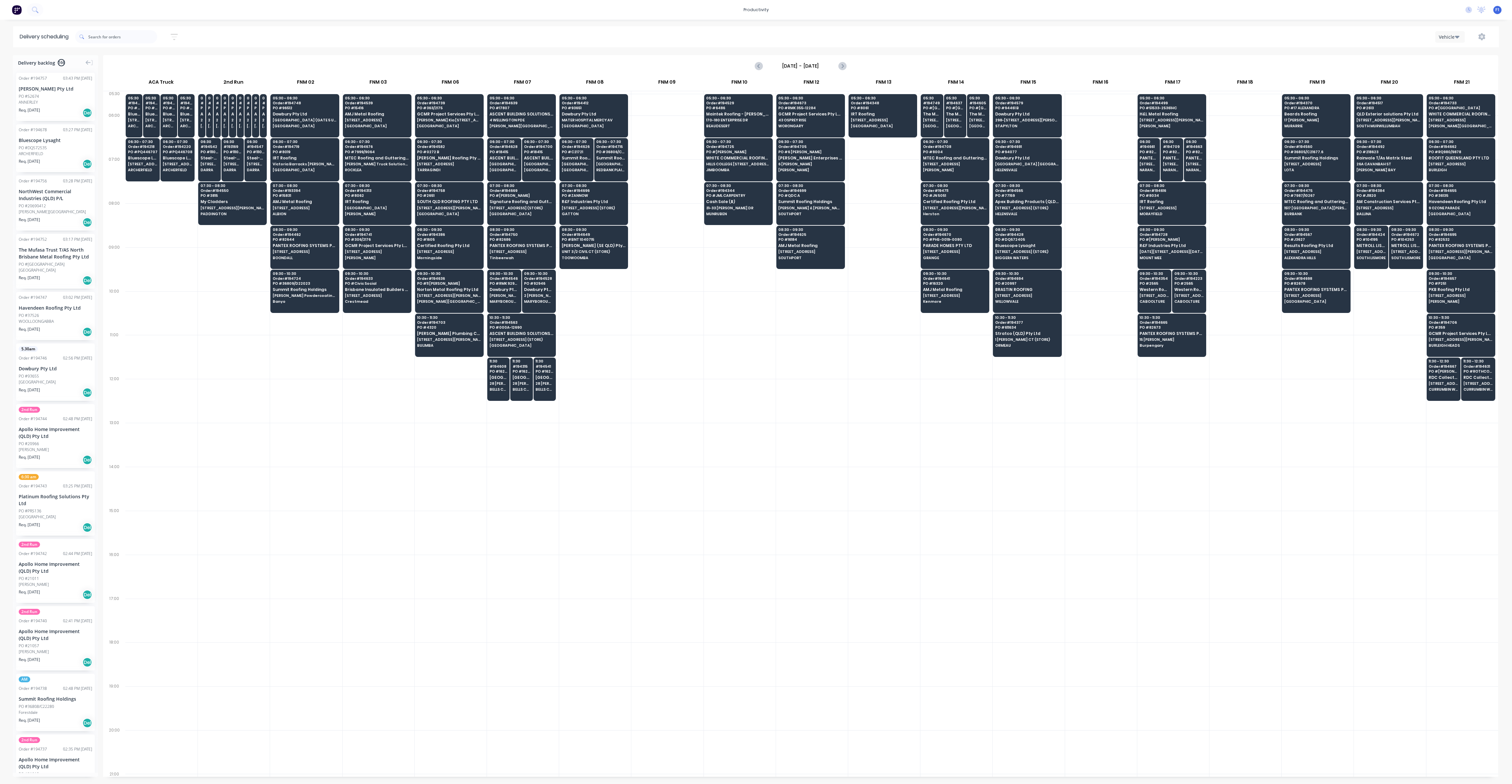
click at [1456, 36] on icon "button" at bounding box center [1457, 36] width 5 height 2
click at [1464, 70] on div "Vehicle" at bounding box center [1468, 67] width 65 height 13
click at [1448, 33] on div "Vehicle" at bounding box center [1448, 36] width 19 height 7
click at [1450, 54] on div "Week" at bounding box center [1468, 53] width 65 height 13
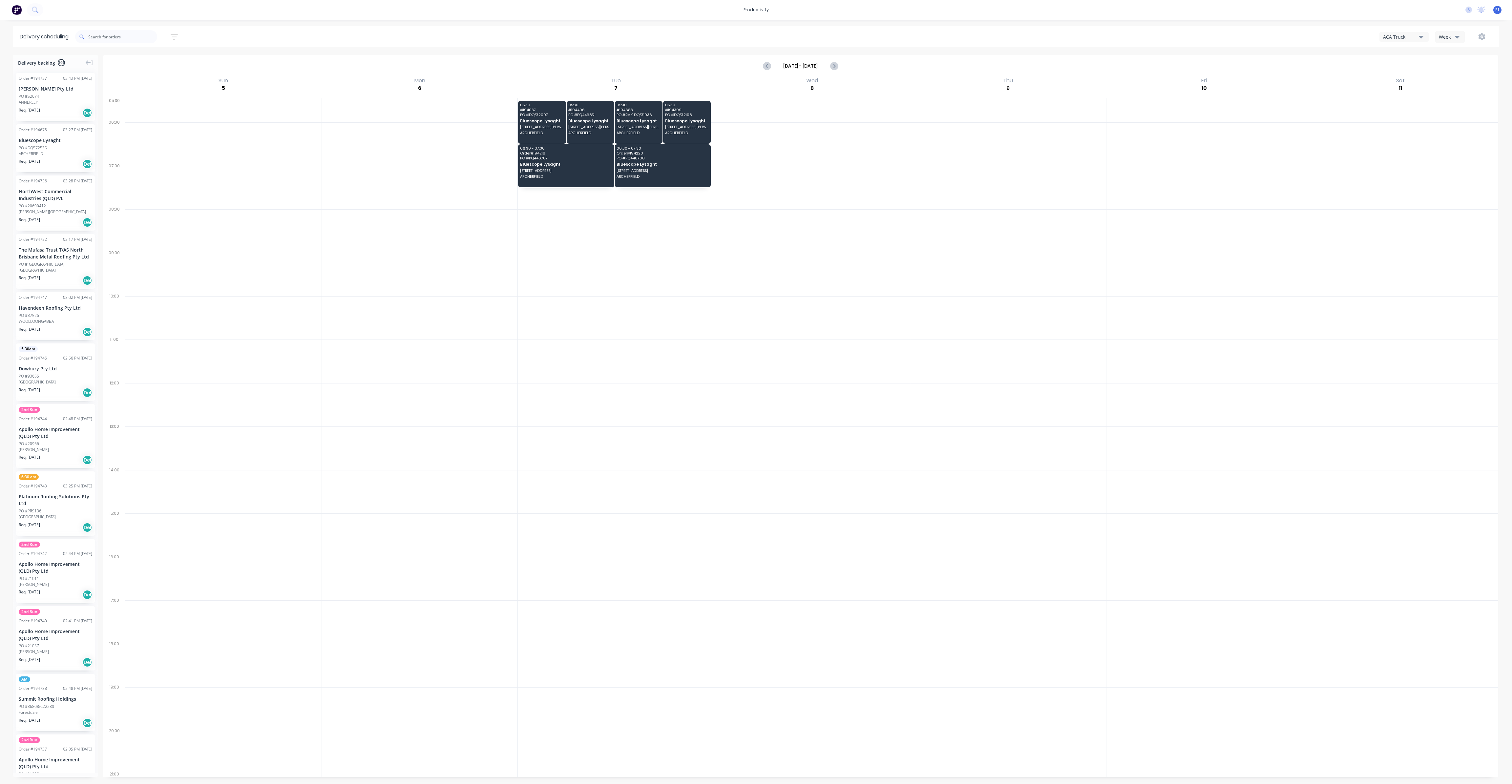
click at [1450, 32] on button "Week" at bounding box center [1450, 36] width 29 height 12
click at [1455, 68] on div "Vehicle" at bounding box center [1468, 67] width 65 height 13
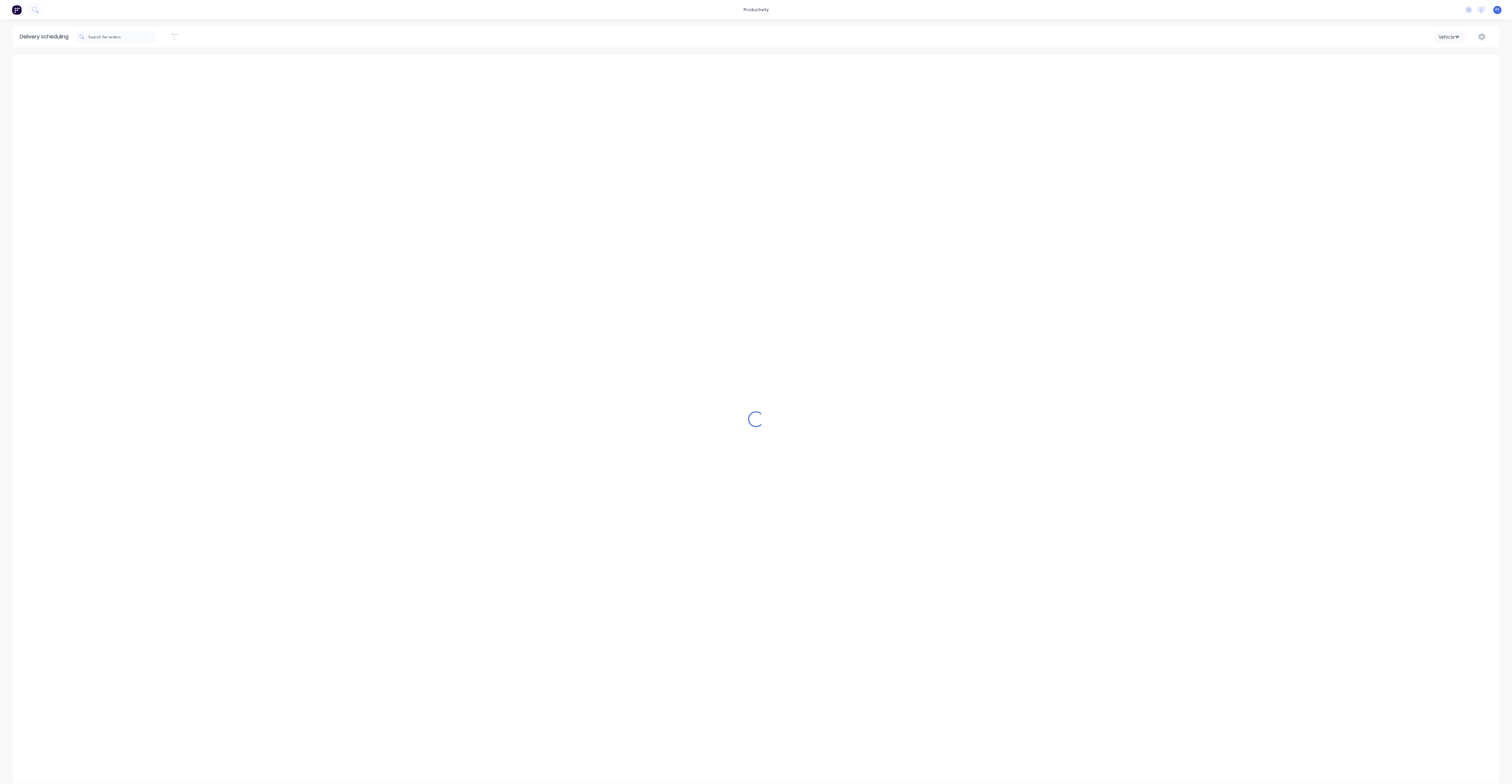
scroll to position [0, 0]
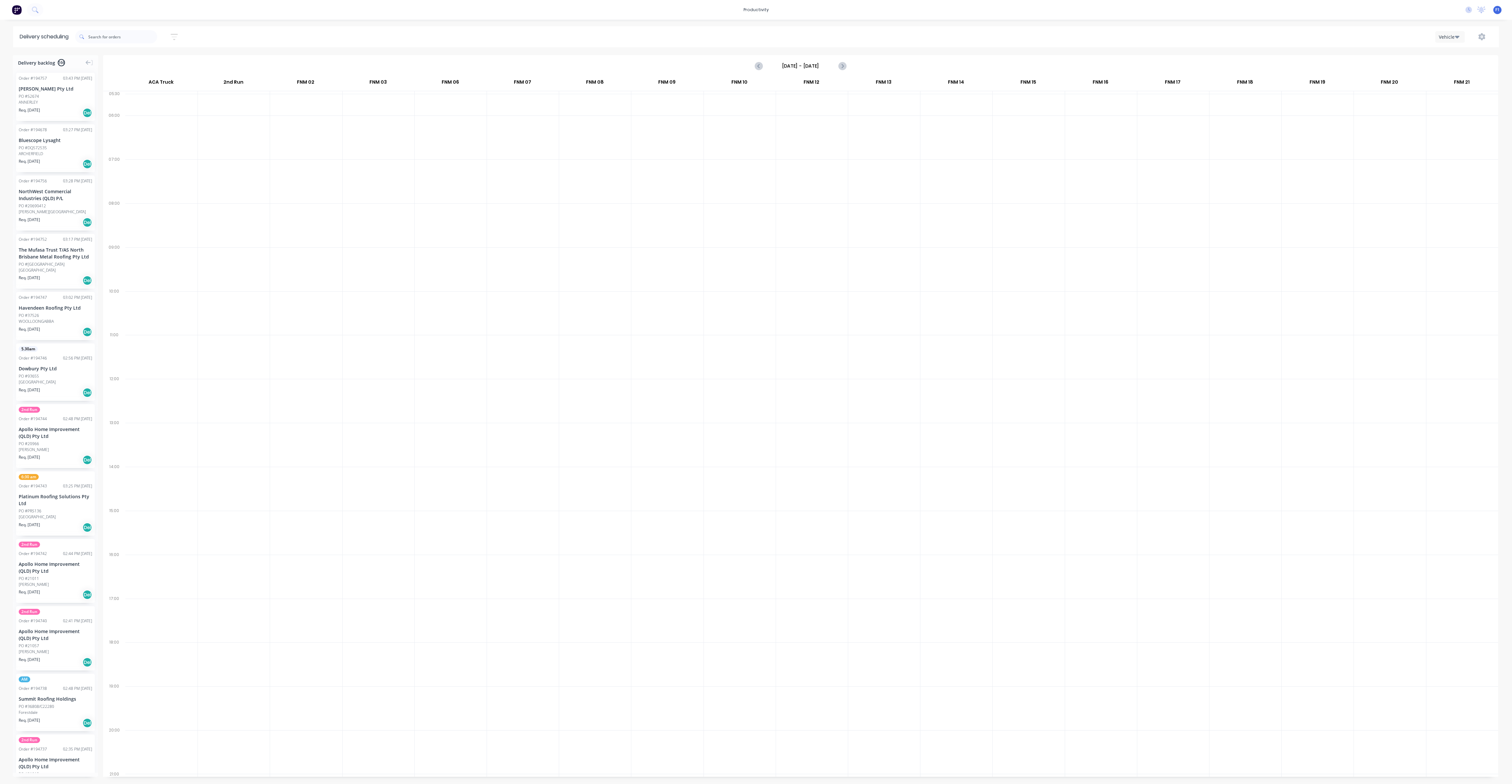
click at [1450, 36] on div "Vehicle" at bounding box center [1448, 36] width 19 height 7
click at [1459, 57] on div "Week" at bounding box center [1468, 53] width 65 height 13
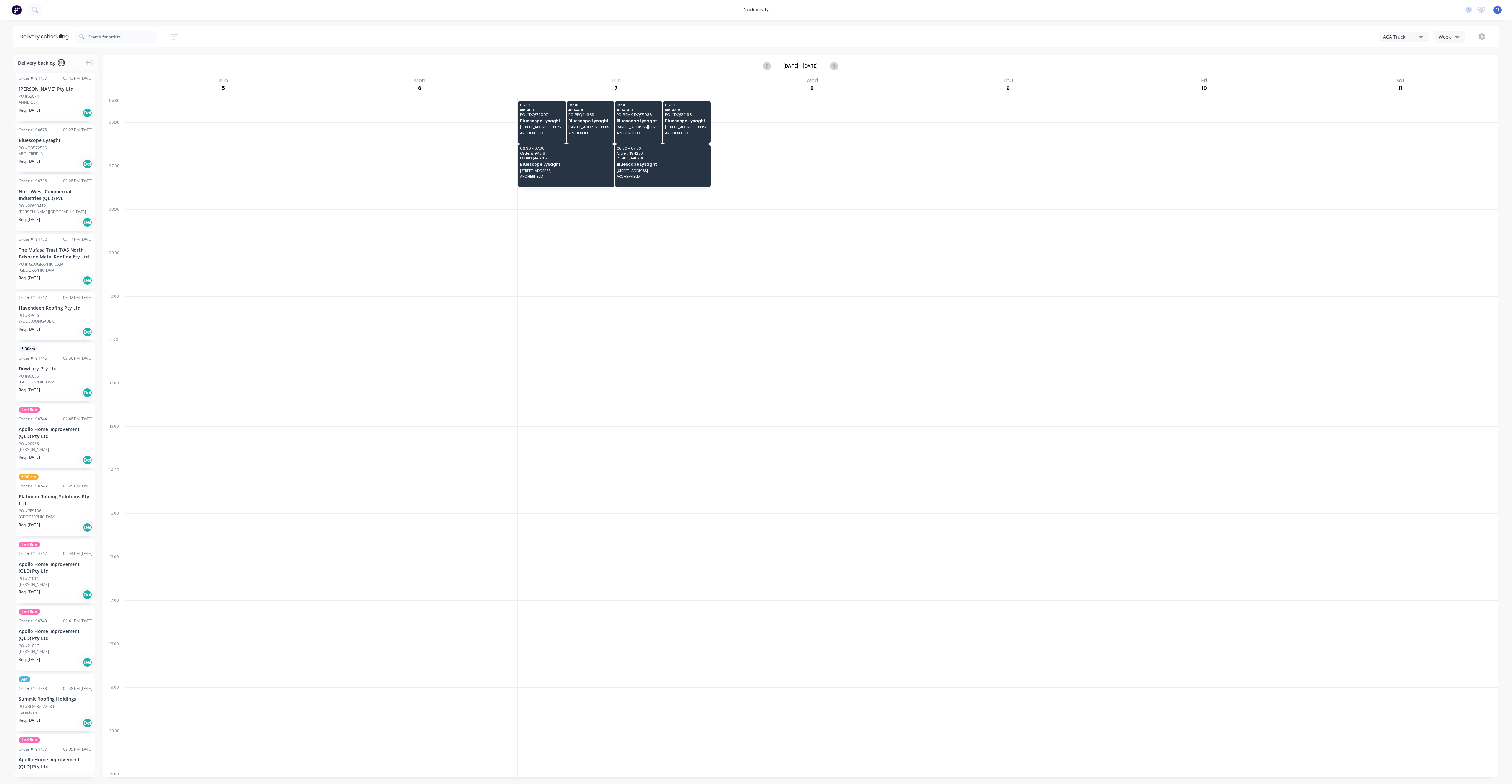
click at [1422, 35] on icon "button" at bounding box center [1421, 36] width 5 height 7
click at [1400, 90] on div "FNM 13" at bounding box center [1412, 86] width 65 height 13
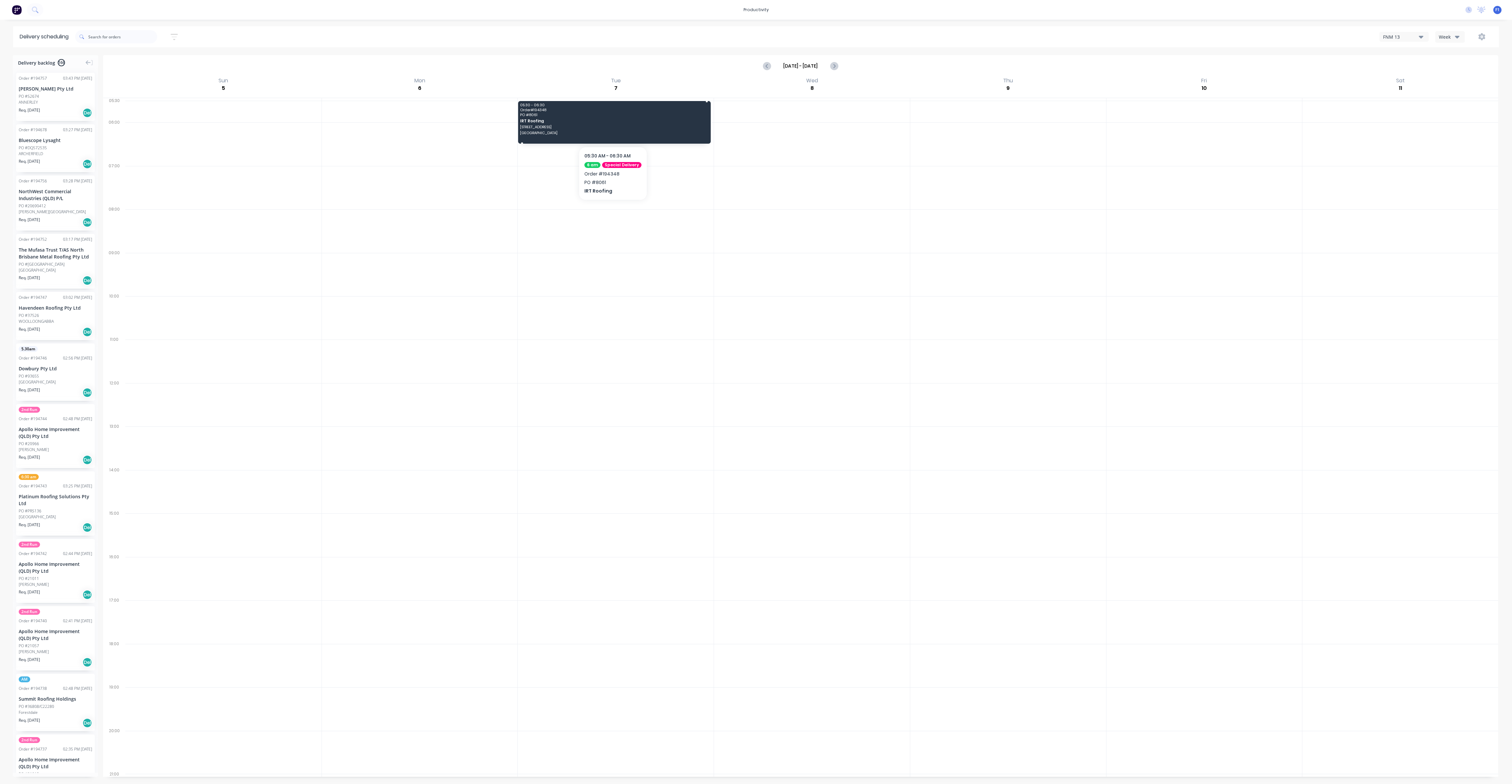
click at [548, 118] on div "05:30 - 06:30 Order # 194348 PO # 8061 IRT Roofing 15 Gahnia St, Brisbane Airpo…" at bounding box center [614, 122] width 192 height 43
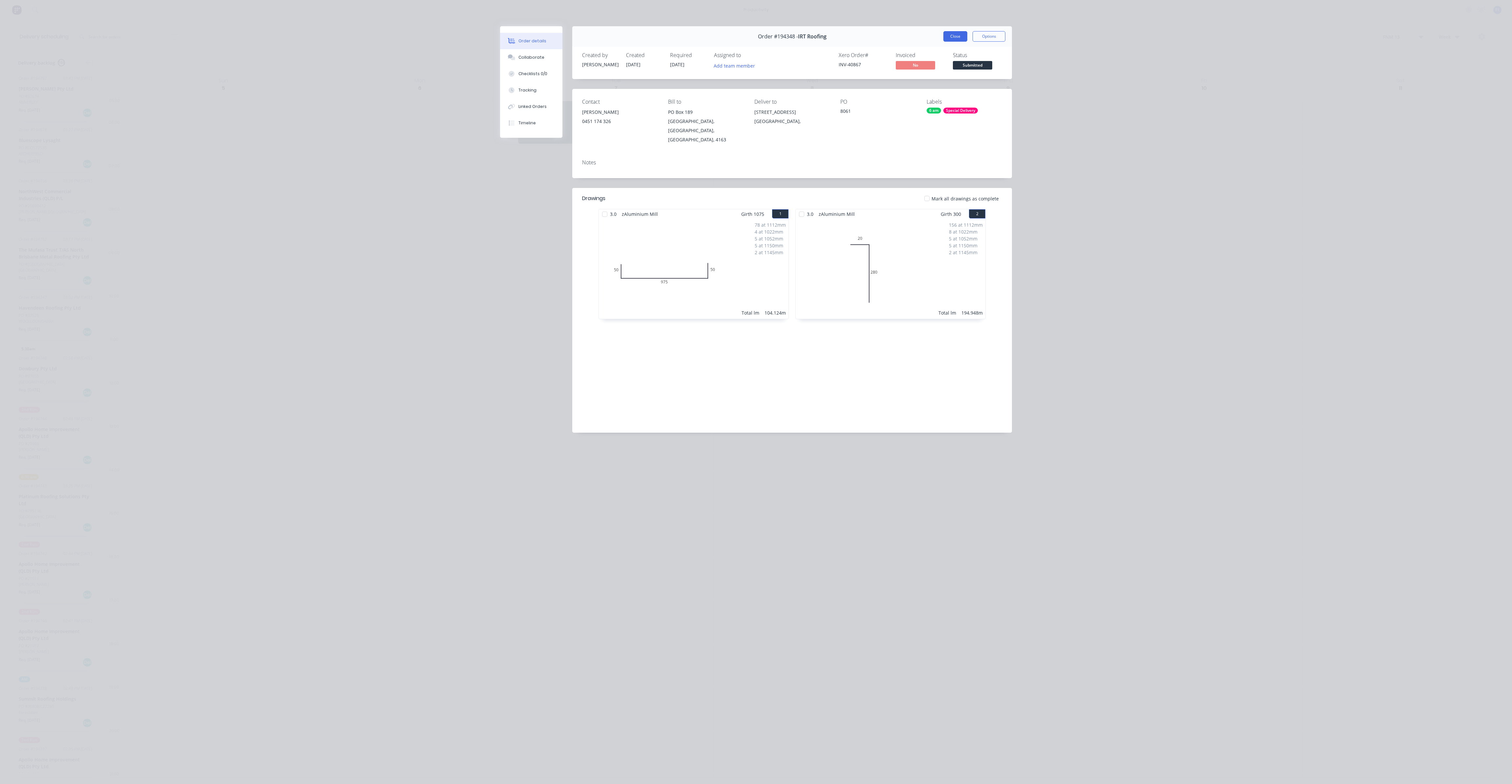
click at [959, 35] on button "Close" at bounding box center [955, 36] width 24 height 11
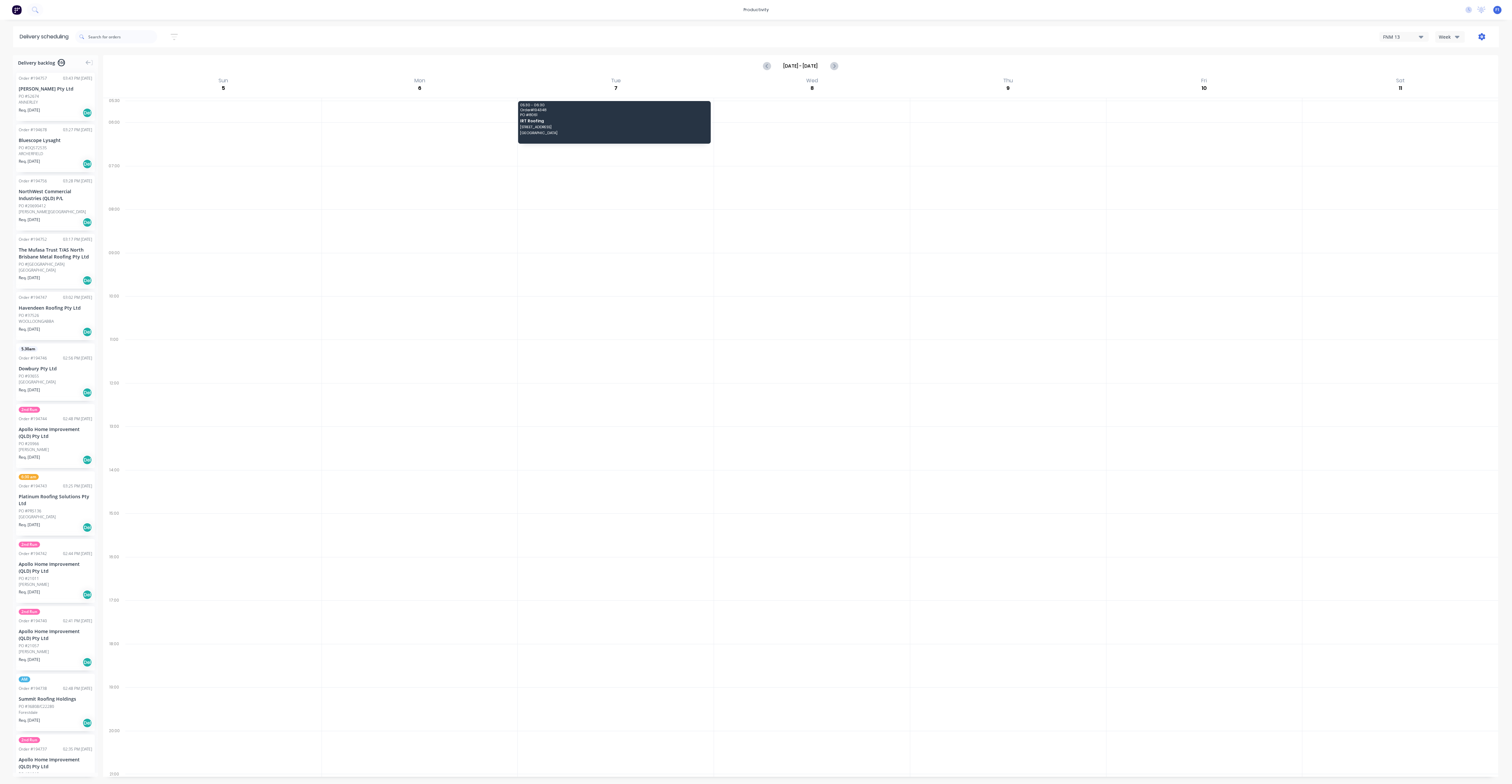
click at [1482, 39] on icon "button" at bounding box center [1481, 36] width 7 height 7
click at [1469, 53] on div "Run Sheet" at bounding box center [1460, 54] width 50 height 9
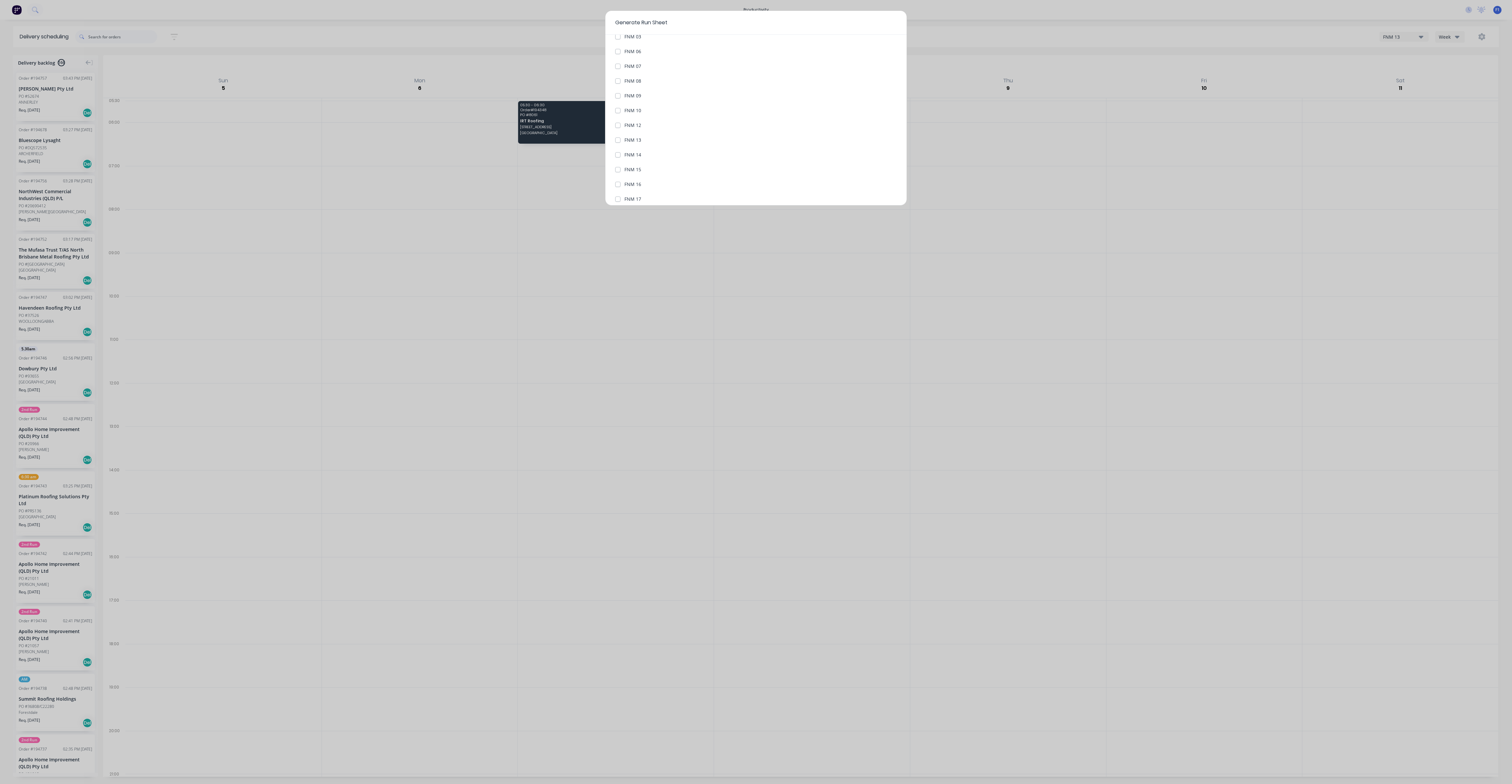
scroll to position [147, 0]
click at [611, 124] on div "Date of Run 03/10/25 Vehicles to include All Vehicles ACA Truck 2nd Run FNM 02 …" at bounding box center [756, 120] width 301 height 170
click at [623, 122] on div "FNM 13" at bounding box center [756, 123] width 281 height 7
click at [625, 122] on label "FNM 13" at bounding box center [633, 123] width 17 height 7
click at [616, 122] on 13 "FNM 13" at bounding box center [618, 123] width 5 height 6
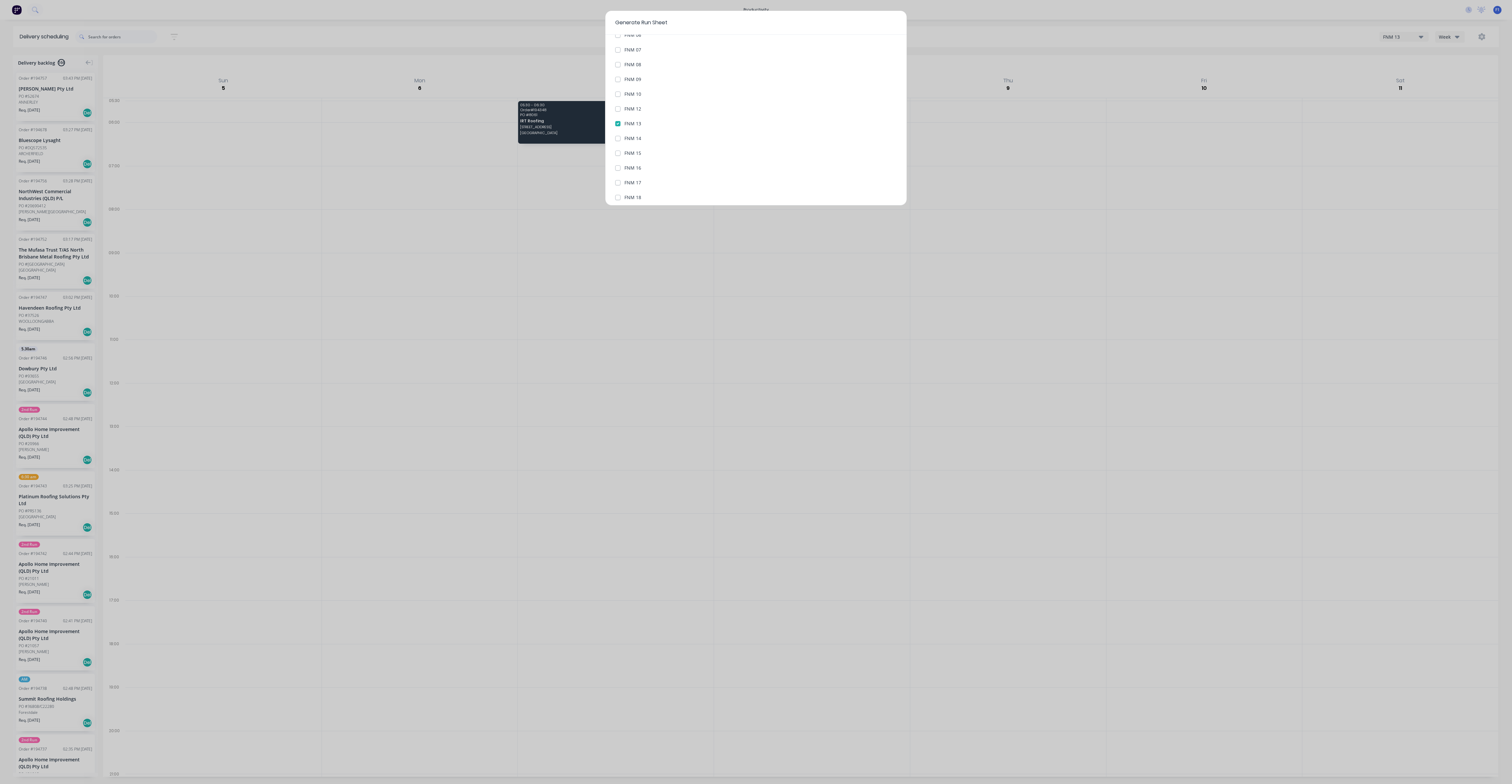
checkbox 13 "true"
click at [642, 191] on button "Generate run sheet" at bounding box center [640, 191] width 50 height 11
click at [642, 188] on button "Generate run sheet" at bounding box center [640, 191] width 50 height 11
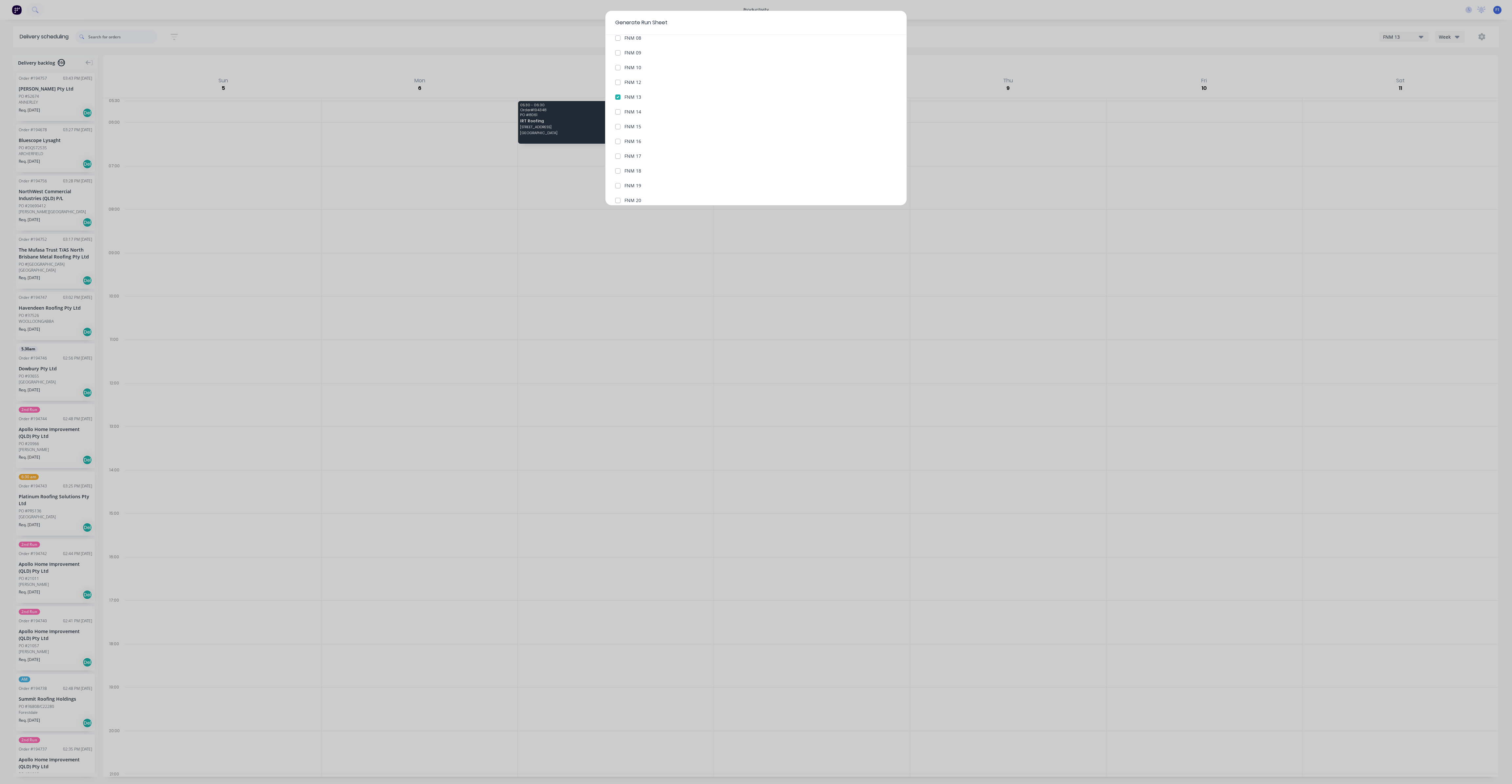
click at [625, 81] on label "FNM 12" at bounding box center [633, 82] width 17 height 7
click at [618, 81] on 12 "FNM 12" at bounding box center [618, 82] width 5 height 6
checkbox 12 "true"
click at [625, 97] on label "FNM 13" at bounding box center [633, 97] width 17 height 7
click at [617, 97] on 13 "FNM 13" at bounding box center [618, 97] width 5 height 6
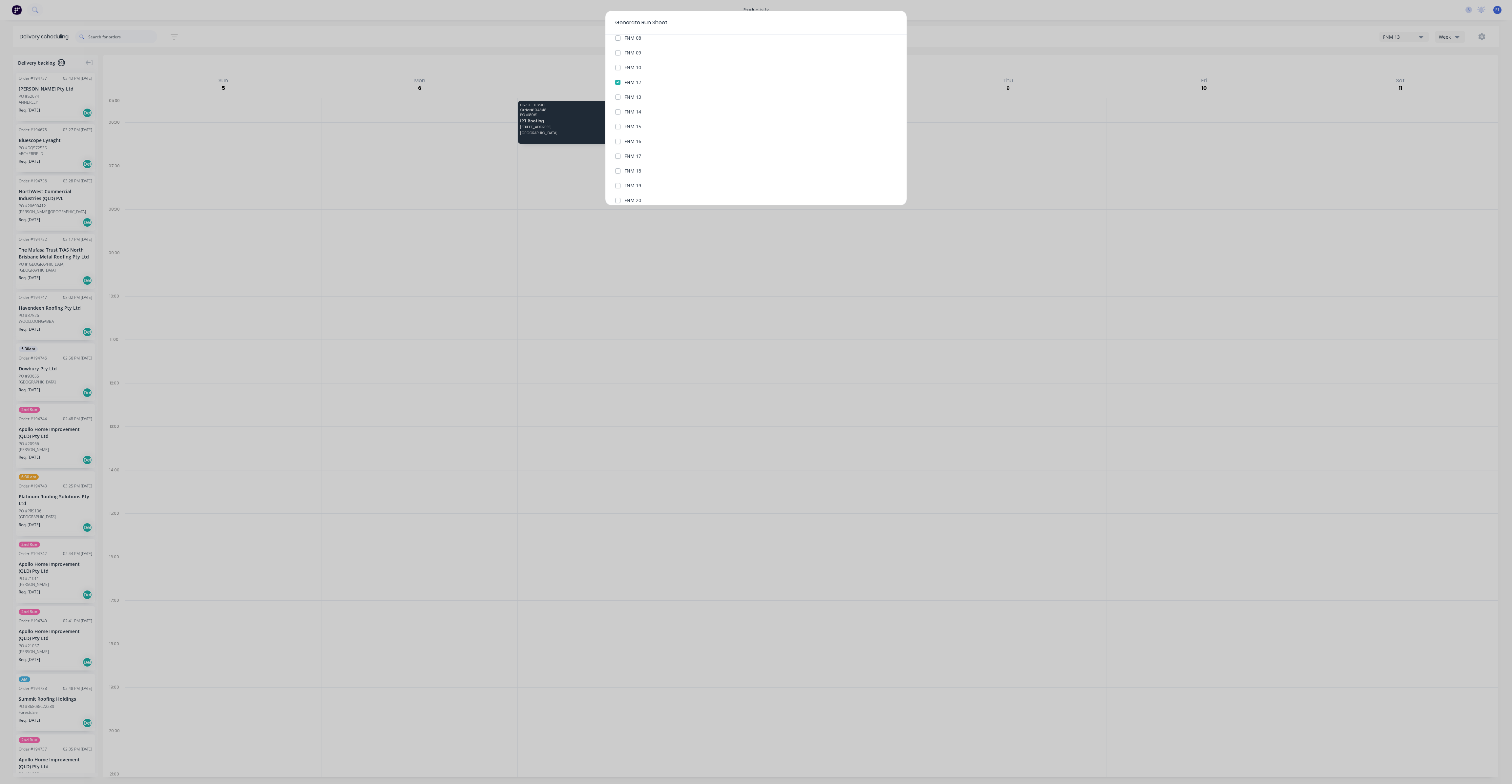
checkbox 13 "false"
click at [614, 81] on div "Date of Run 03/10/25 Vehicles to include All Vehicles ACA Truck 2nd Run FNM 02 …" at bounding box center [756, 120] width 301 height 170
click at [625, 81] on label "FNM 12" at bounding box center [633, 82] width 17 height 7
click at [615, 81] on 12 "FNM 12" at bounding box center [618, 82] width 5 height 6
checkbox 12 "false"
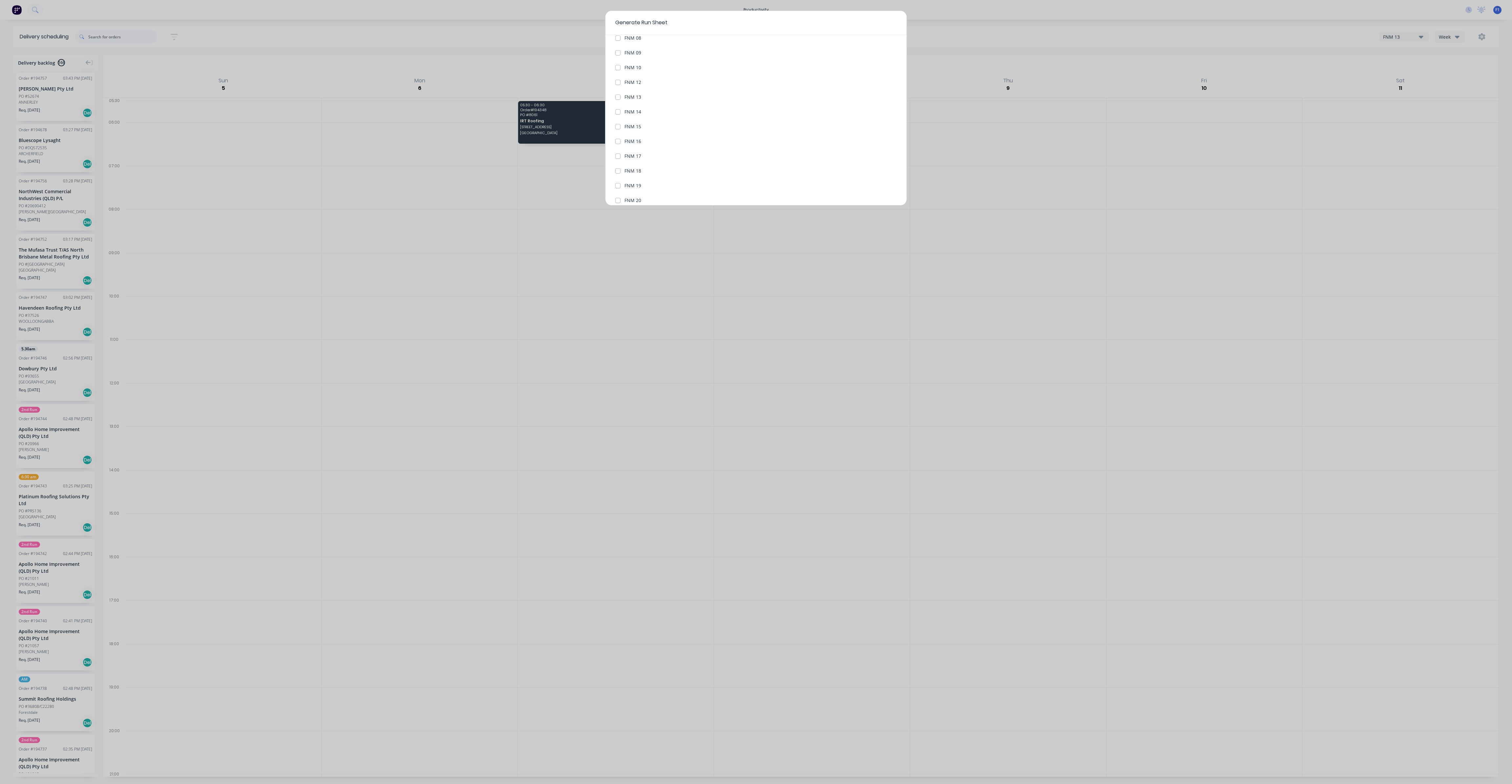
click at [625, 98] on label "FNM 13" at bounding box center [633, 97] width 17 height 7
click at [618, 98] on 13 "FNM 13" at bounding box center [618, 97] width 5 height 6
checkbox 13 "true"
click at [646, 188] on button "Generate run sheet" at bounding box center [640, 191] width 50 height 11
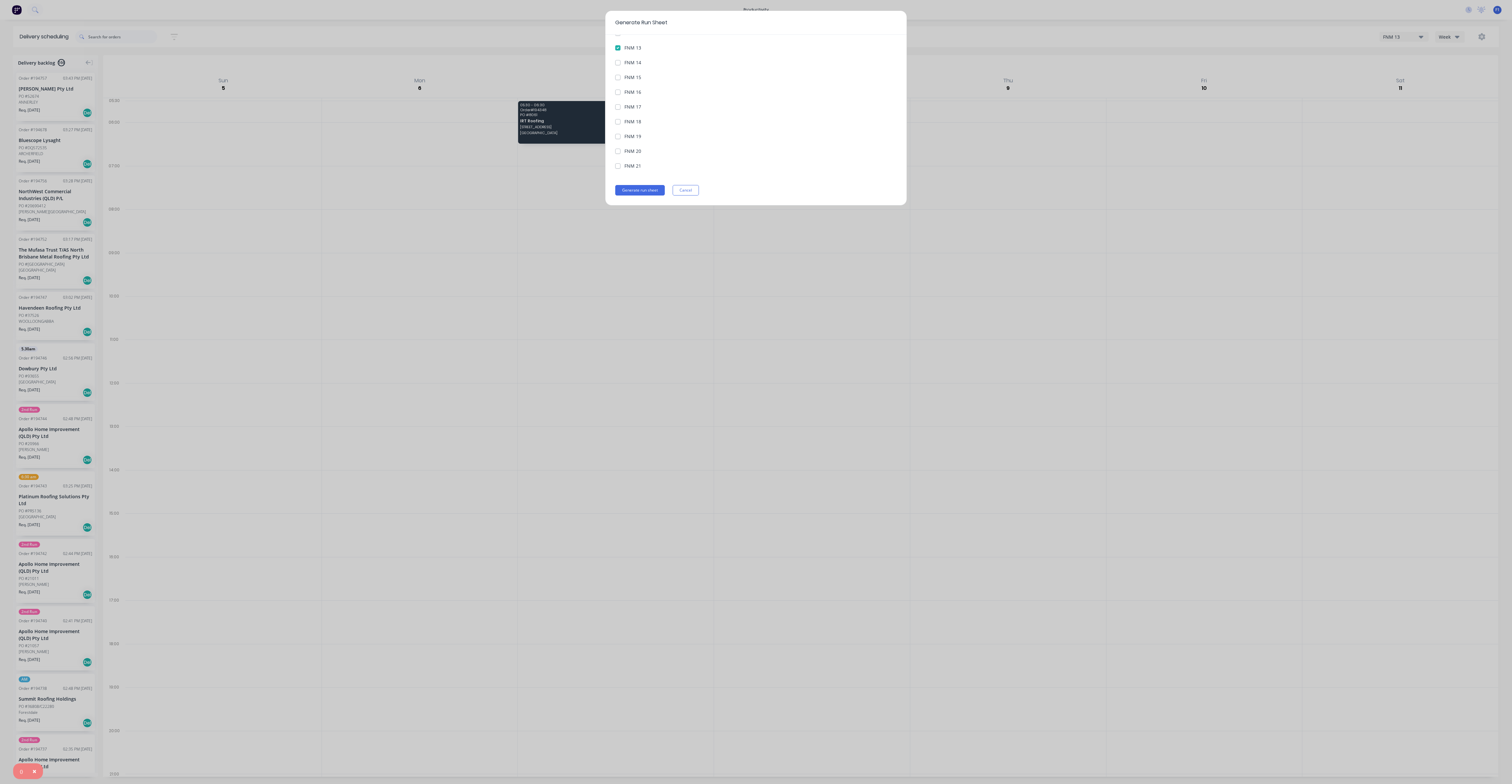
drag, startPoint x: 907, startPoint y: 30, endPoint x: 918, endPoint y: 32, distance: 11.2
click at [1025, 28] on div "Generate Run Sheet Date of Run 03/10/25 Vehicles to include All Vehicles ACA Tr…" at bounding box center [756, 392] width 1512 height 784
click at [938, 1] on div "Generate Run Sheet Date of Run 03/10/25 Vehicles to include All Vehicles ACA Tr…" at bounding box center [756, 392] width 1512 height 784
click at [692, 191] on button "Cancel" at bounding box center [686, 191] width 26 height 11
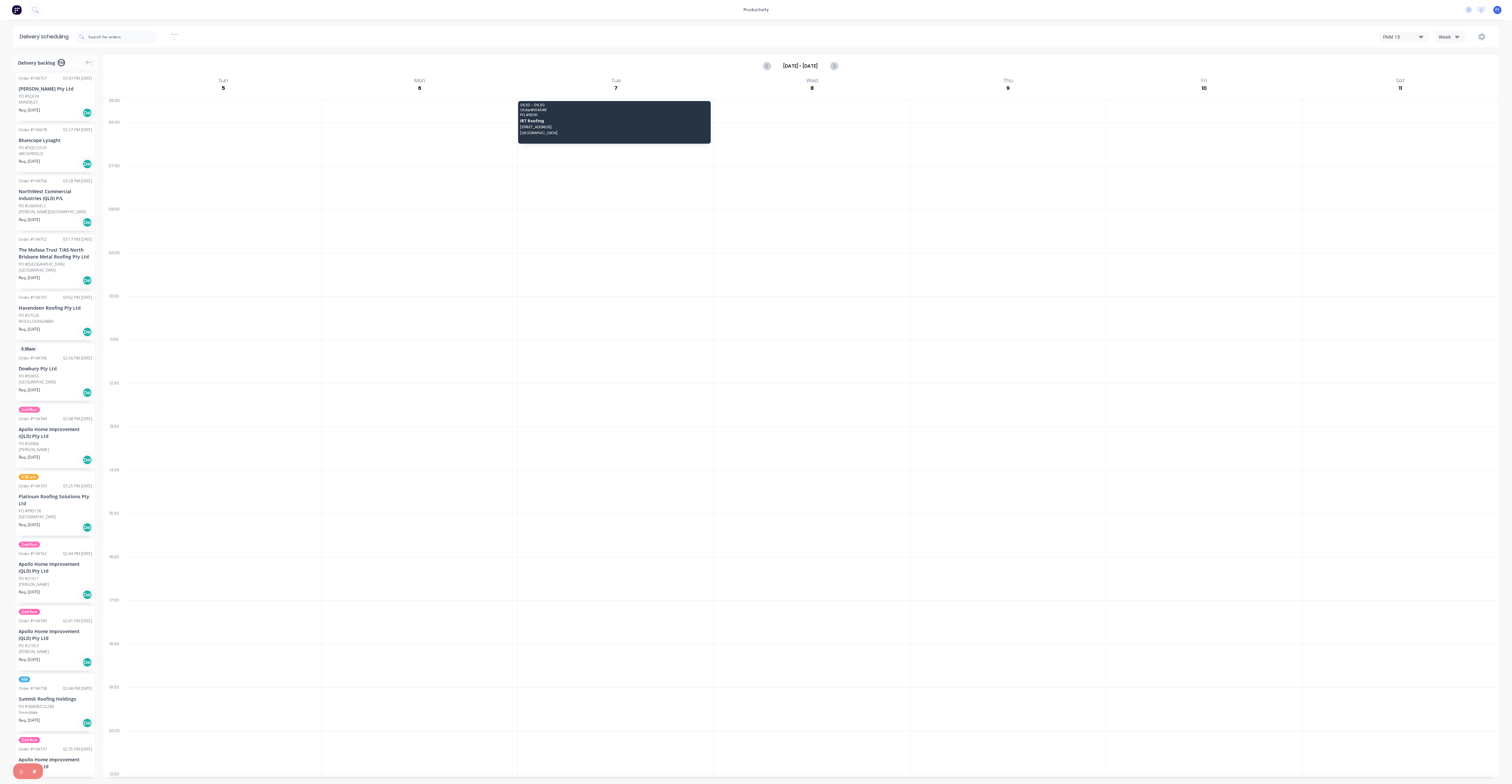
click at [1456, 36] on icon "button" at bounding box center [1457, 36] width 5 height 2
click at [1449, 67] on div "Vehicle" at bounding box center [1468, 67] width 65 height 13
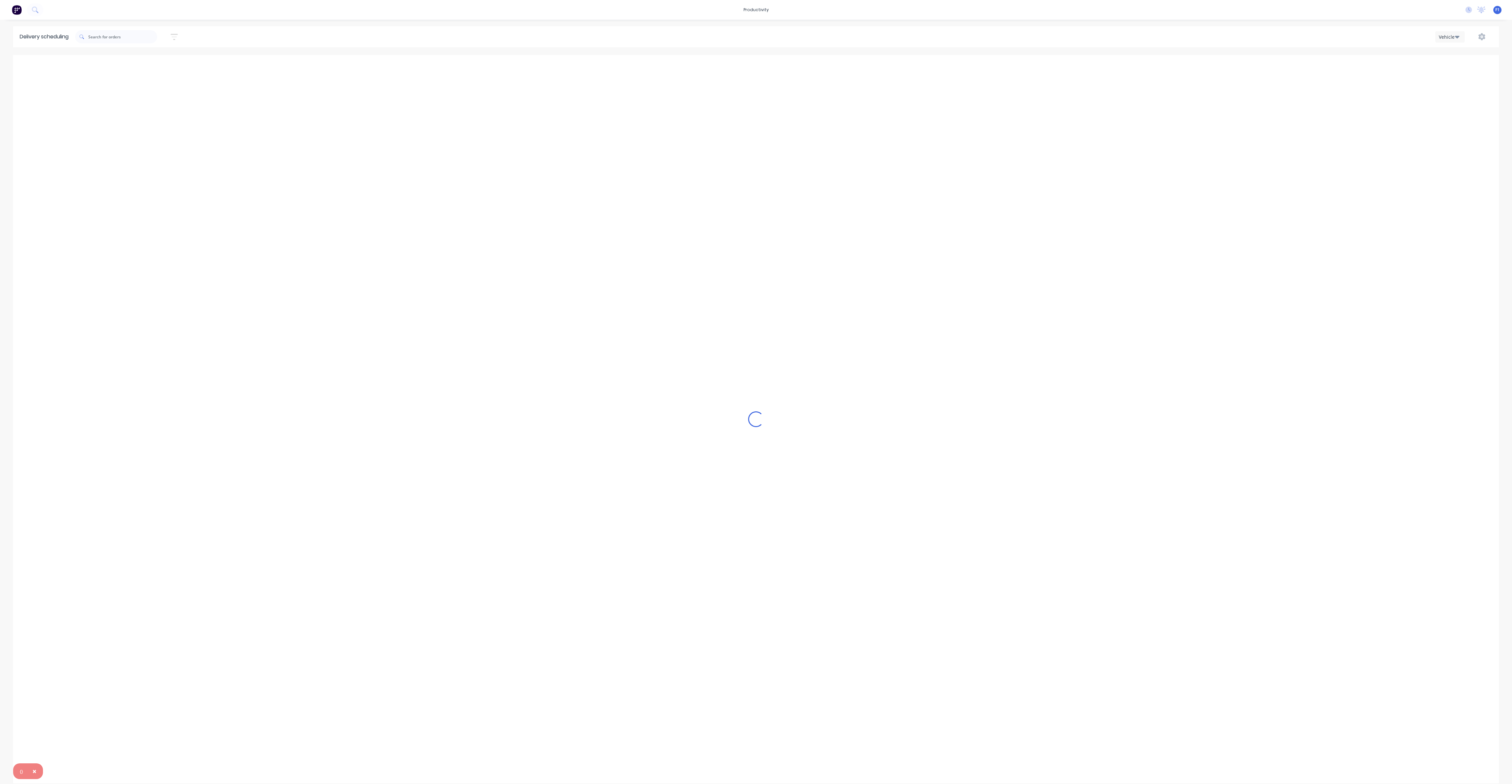
scroll to position [0, 0]
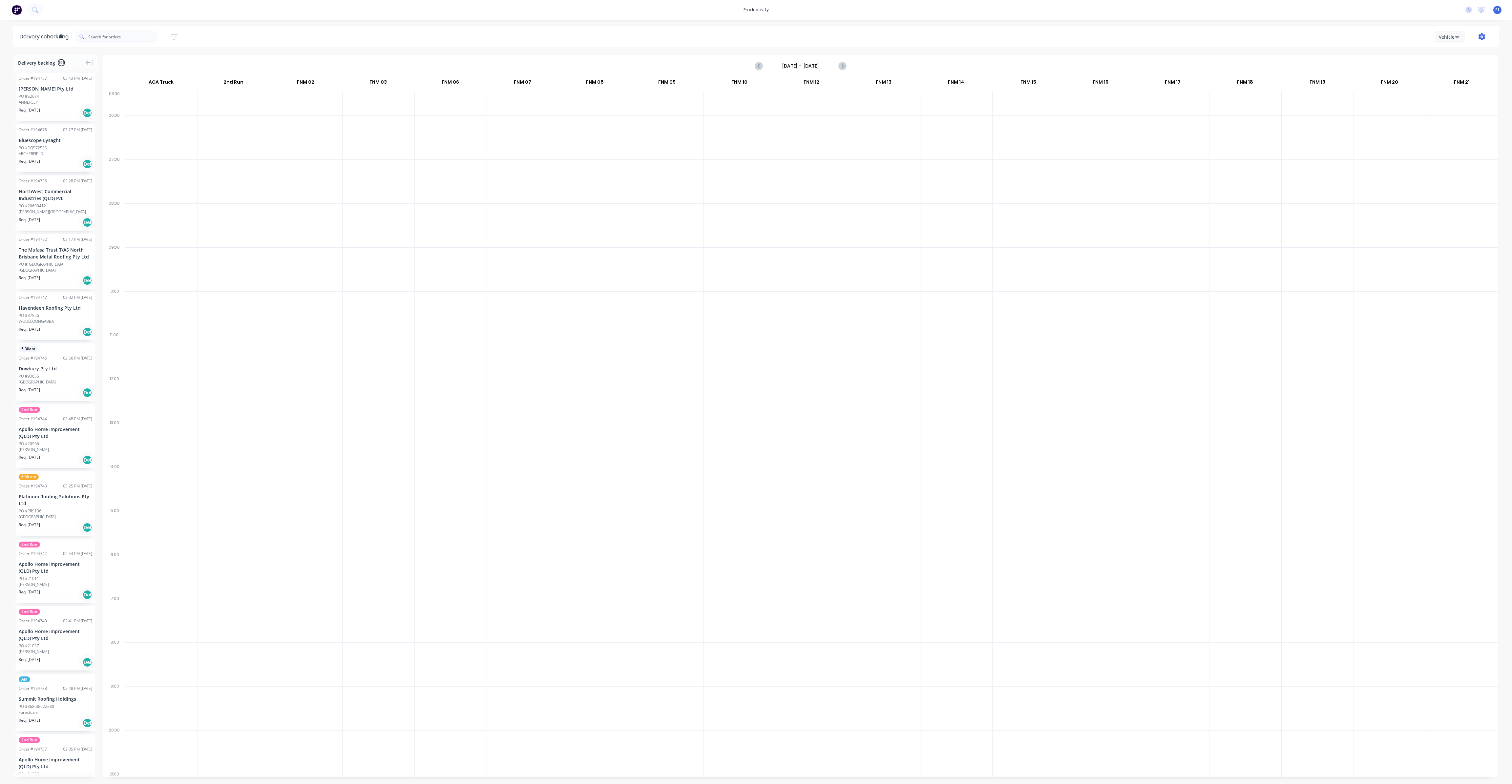
click at [1484, 40] on icon "button" at bounding box center [1481, 36] width 7 height 7
click at [1468, 53] on div "Run Sheet" at bounding box center [1460, 54] width 50 height 9
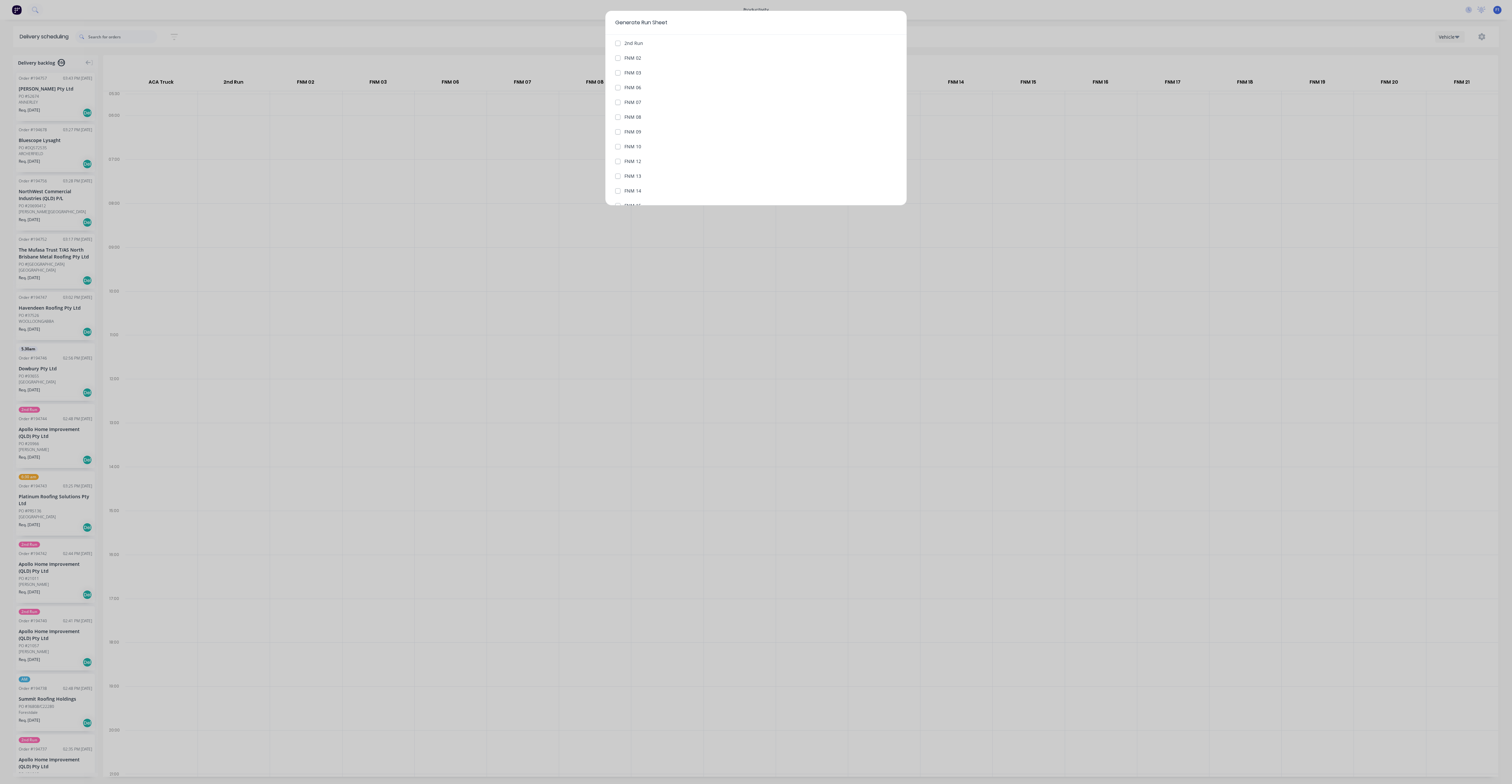
scroll to position [98, 0]
click at [625, 174] on label "FNM 13" at bounding box center [633, 172] width 17 height 7
click at [618, 174] on 13 "FNM 13" at bounding box center [618, 172] width 5 height 6
checkbox 13 "true"
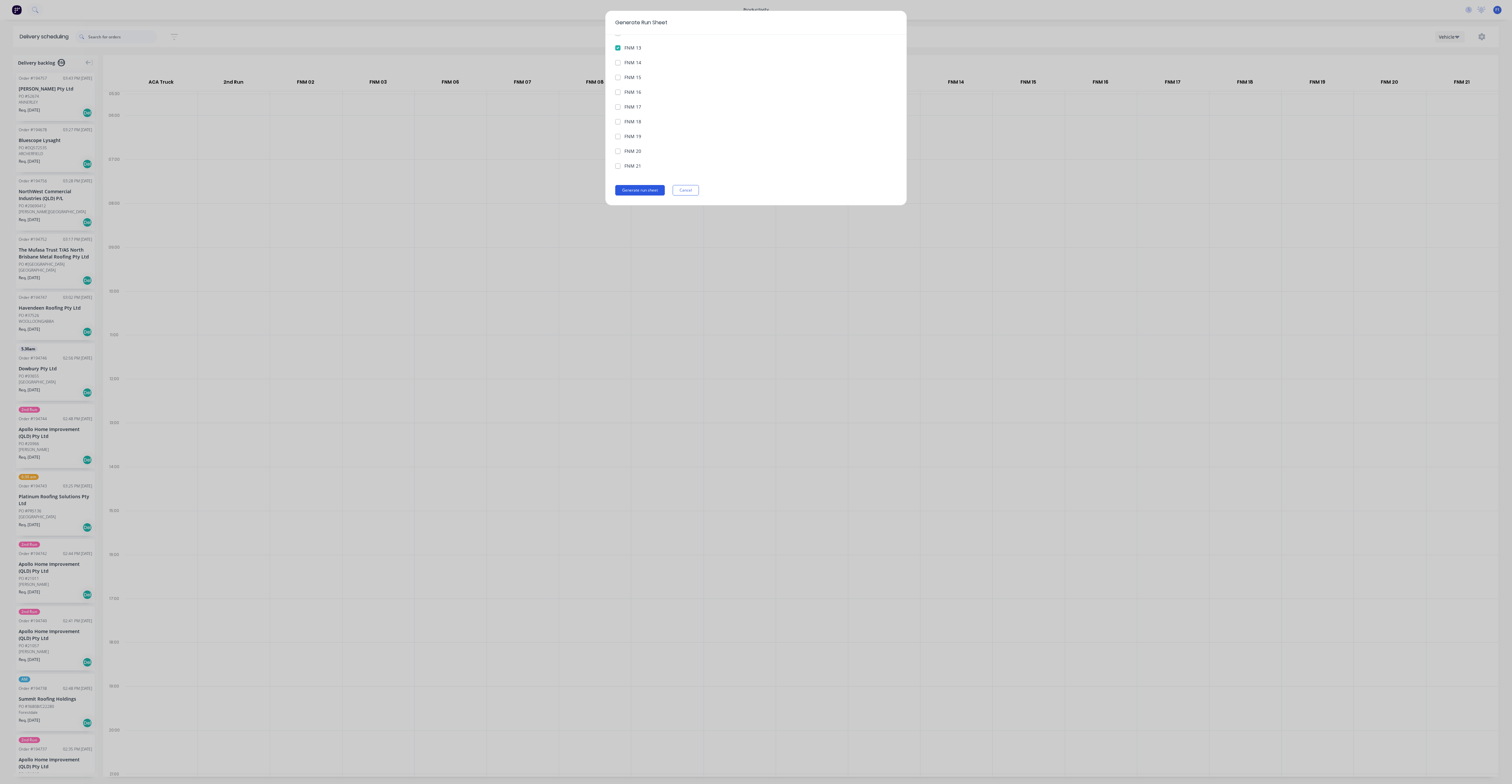
click at [653, 187] on button "Generate run sheet" at bounding box center [640, 191] width 50 height 11
click at [684, 186] on button "Cancel" at bounding box center [686, 191] width 26 height 11
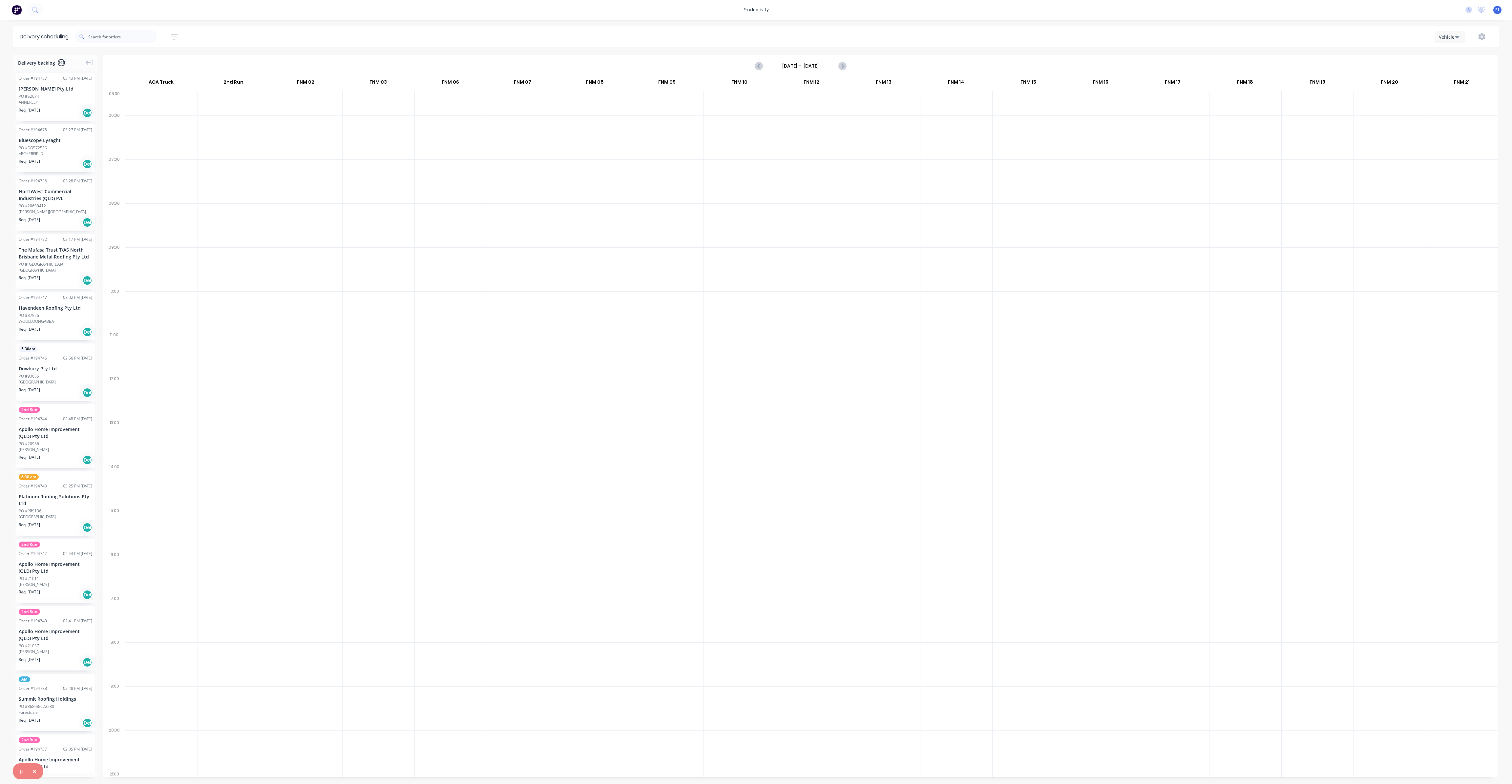
click at [1455, 38] on icon "button" at bounding box center [1457, 36] width 5 height 7
click at [756, 66] on icon "Previous page" at bounding box center [759, 66] width 8 height 8
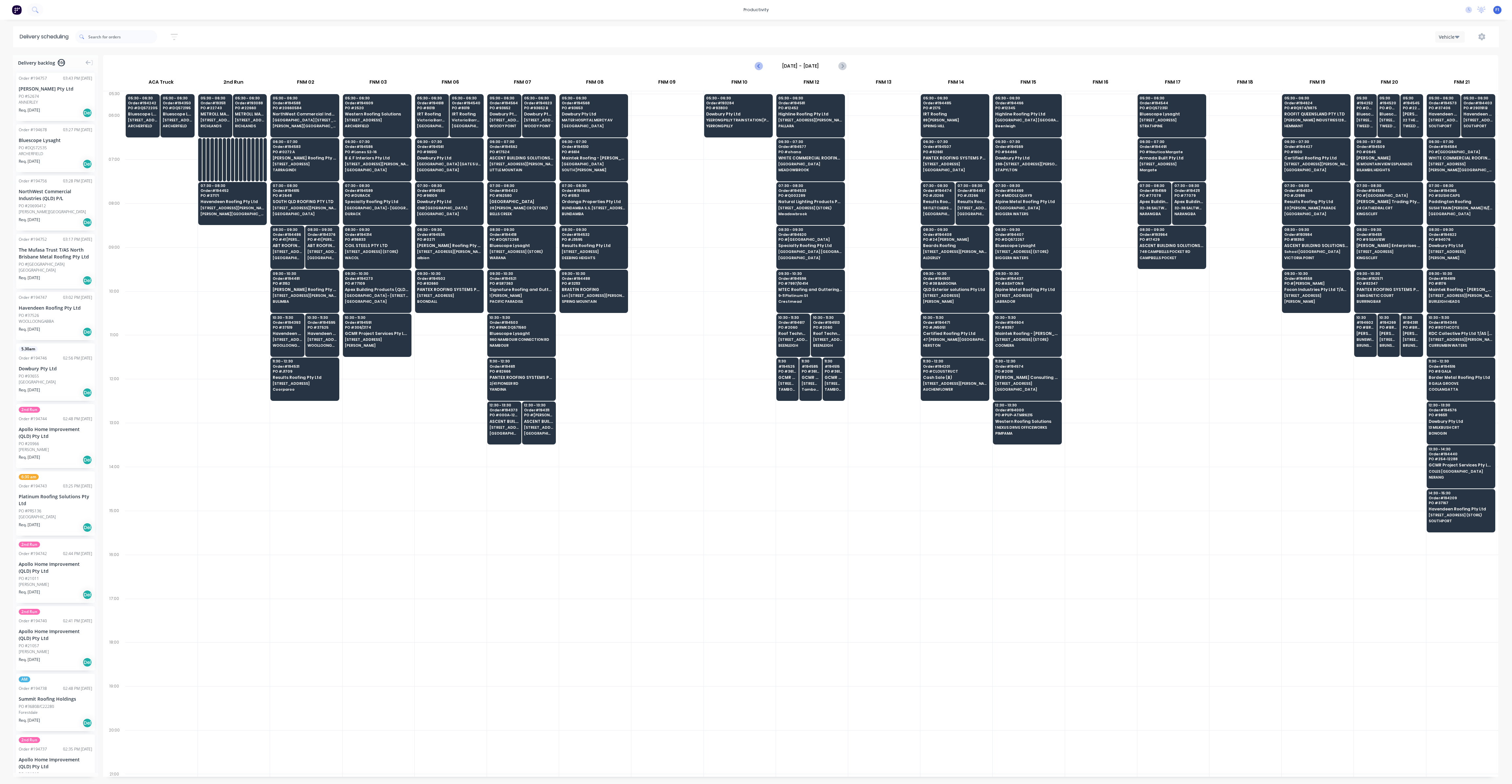
click at [756, 66] on icon "Previous page" at bounding box center [759, 66] width 8 height 8
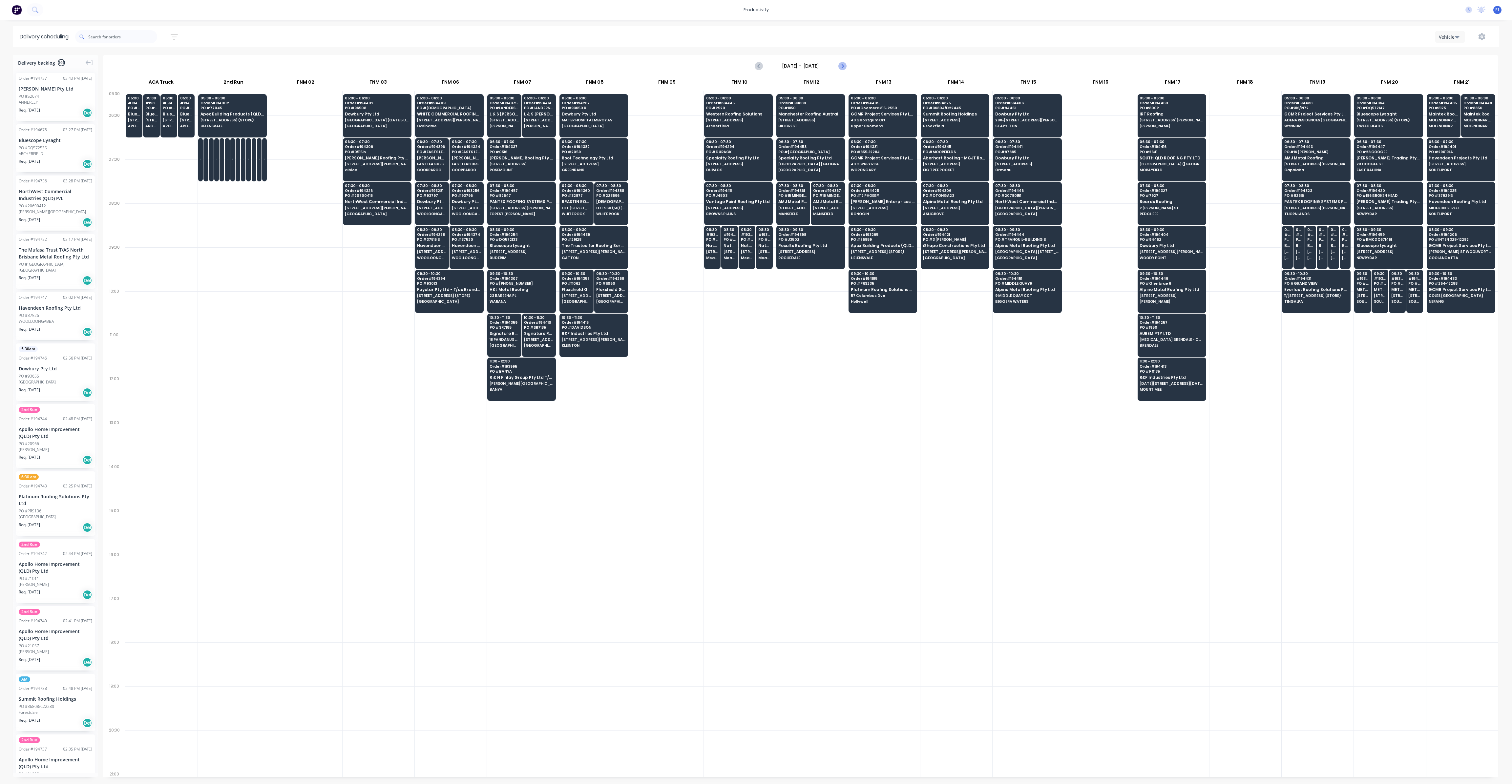
click at [839, 66] on icon "Next page" at bounding box center [842, 66] width 8 height 8
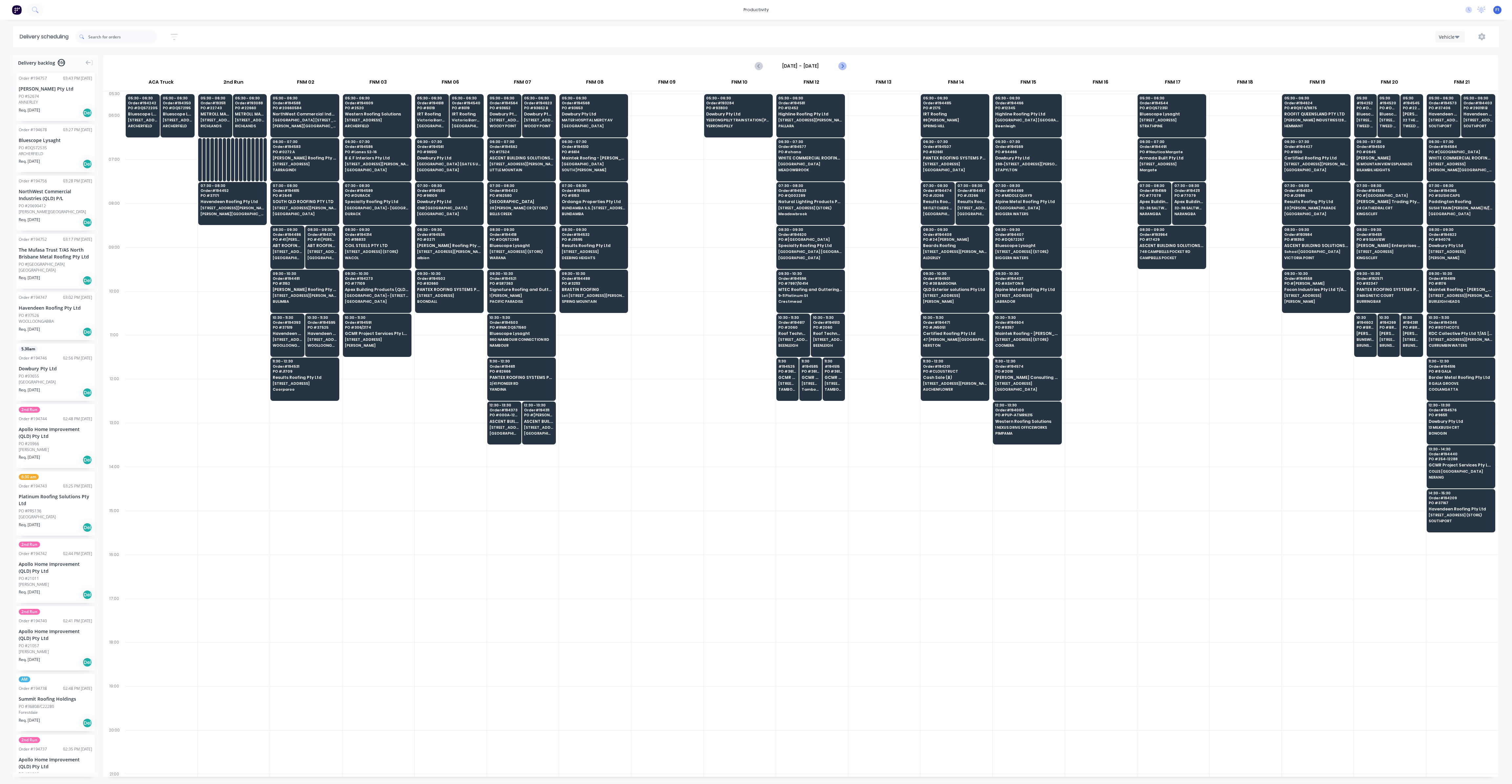
click at [839, 63] on icon "Next page" at bounding box center [842, 66] width 8 height 8
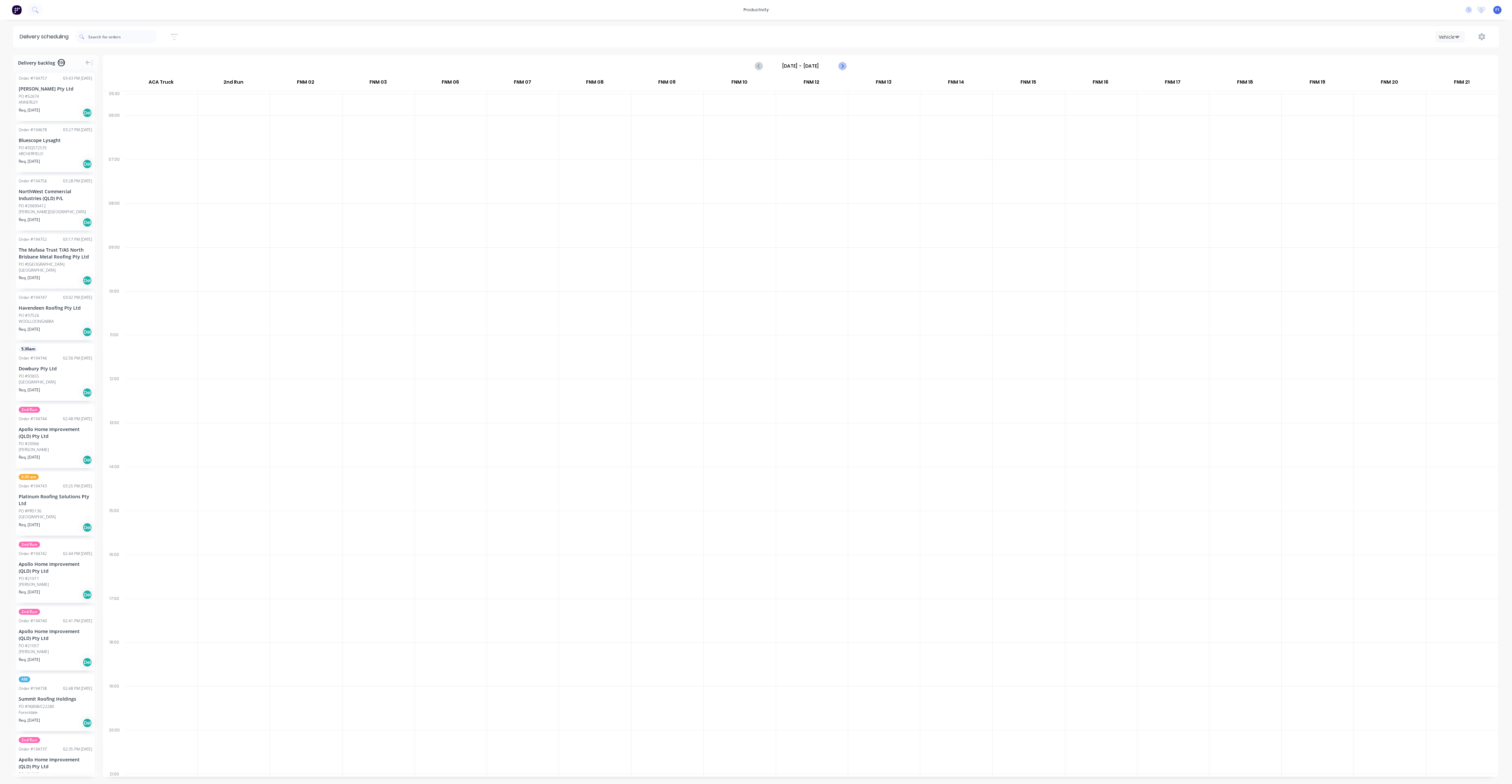
click at [840, 64] on icon "Next page" at bounding box center [842, 66] width 8 height 8
type input "[DATE] - [DATE]"
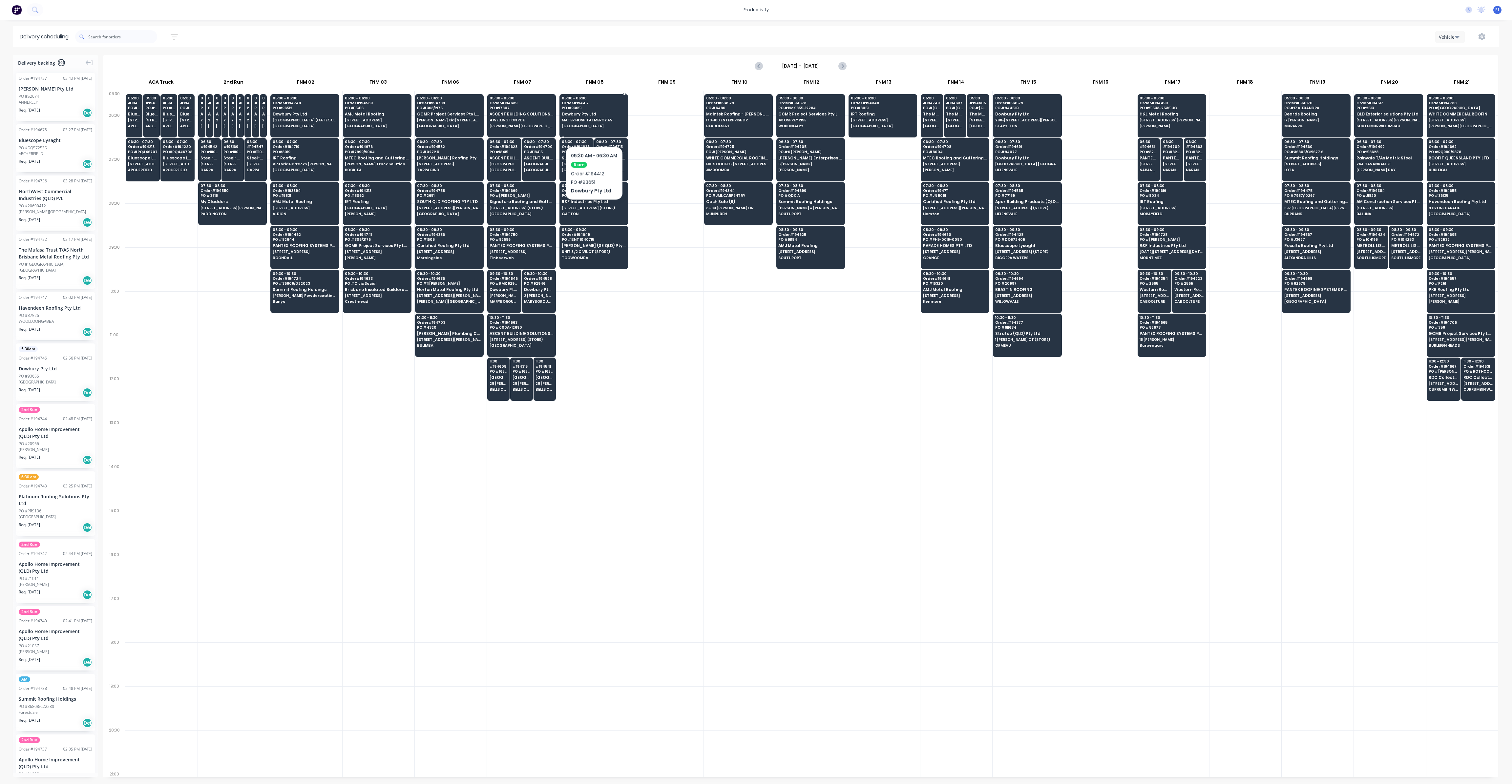
click at [594, 126] on span "[GEOGRAPHIC_DATA]" at bounding box center [594, 126] width 64 height 4
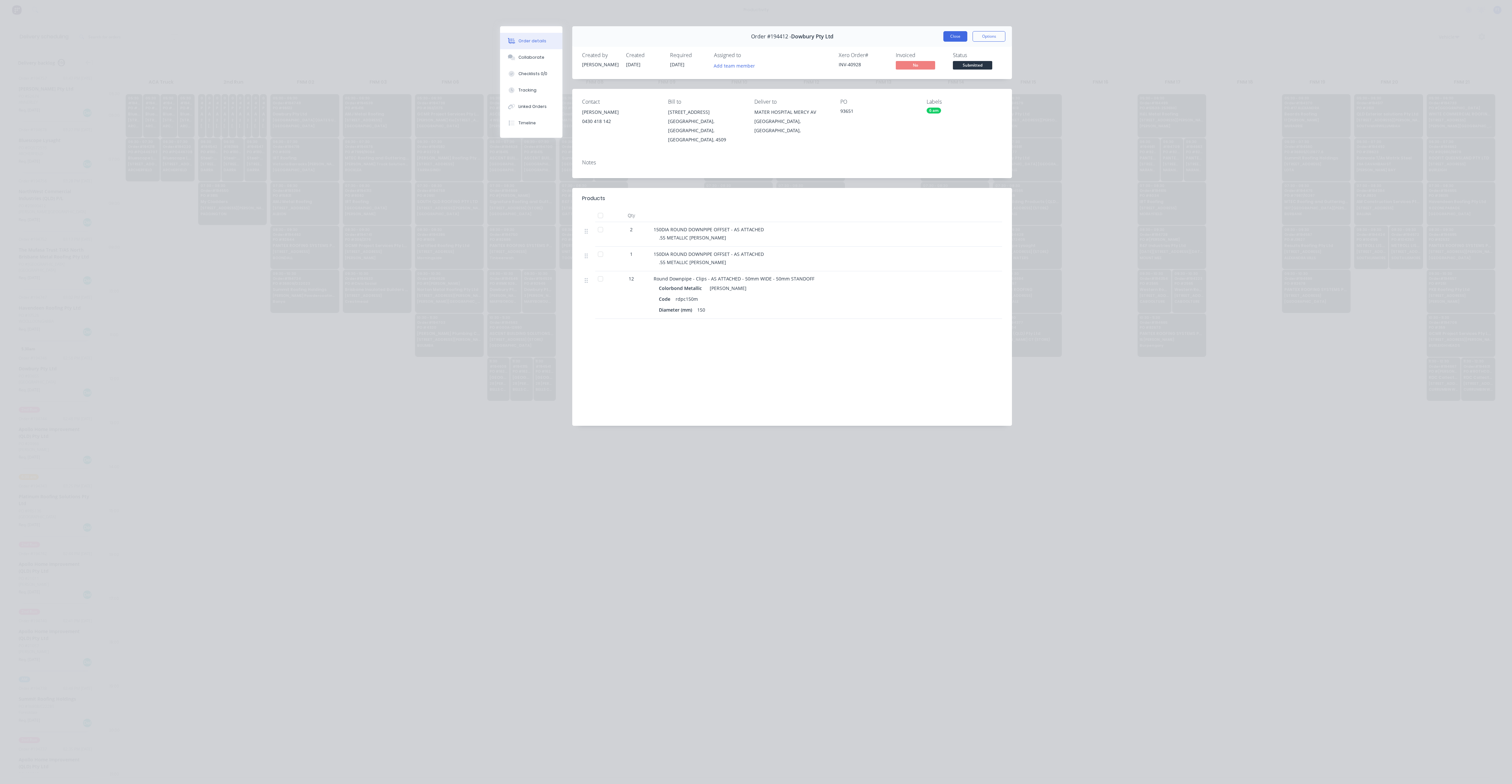
click at [962, 36] on button "Close" at bounding box center [955, 36] width 24 height 11
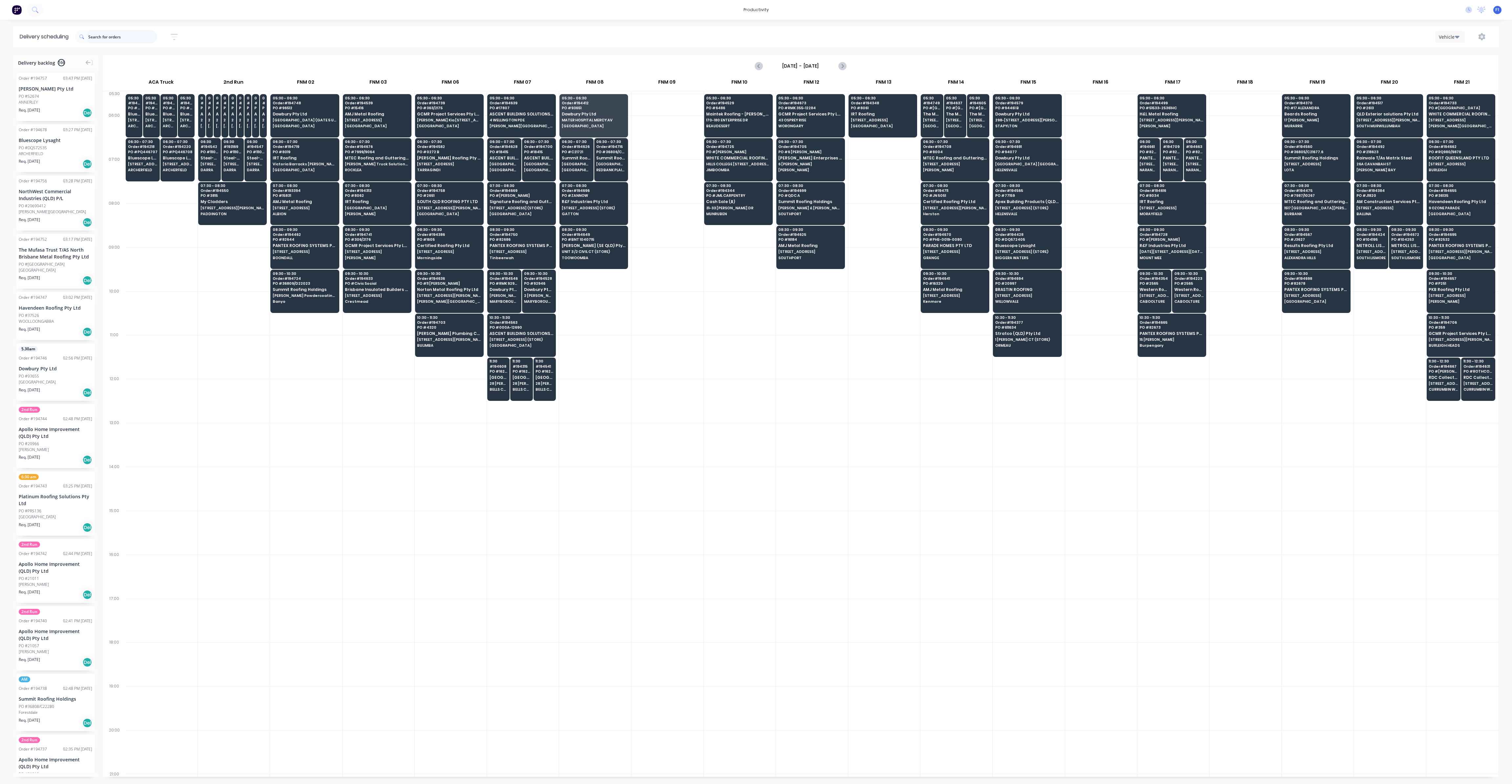
click at [134, 39] on input "text" at bounding box center [122, 36] width 69 height 13
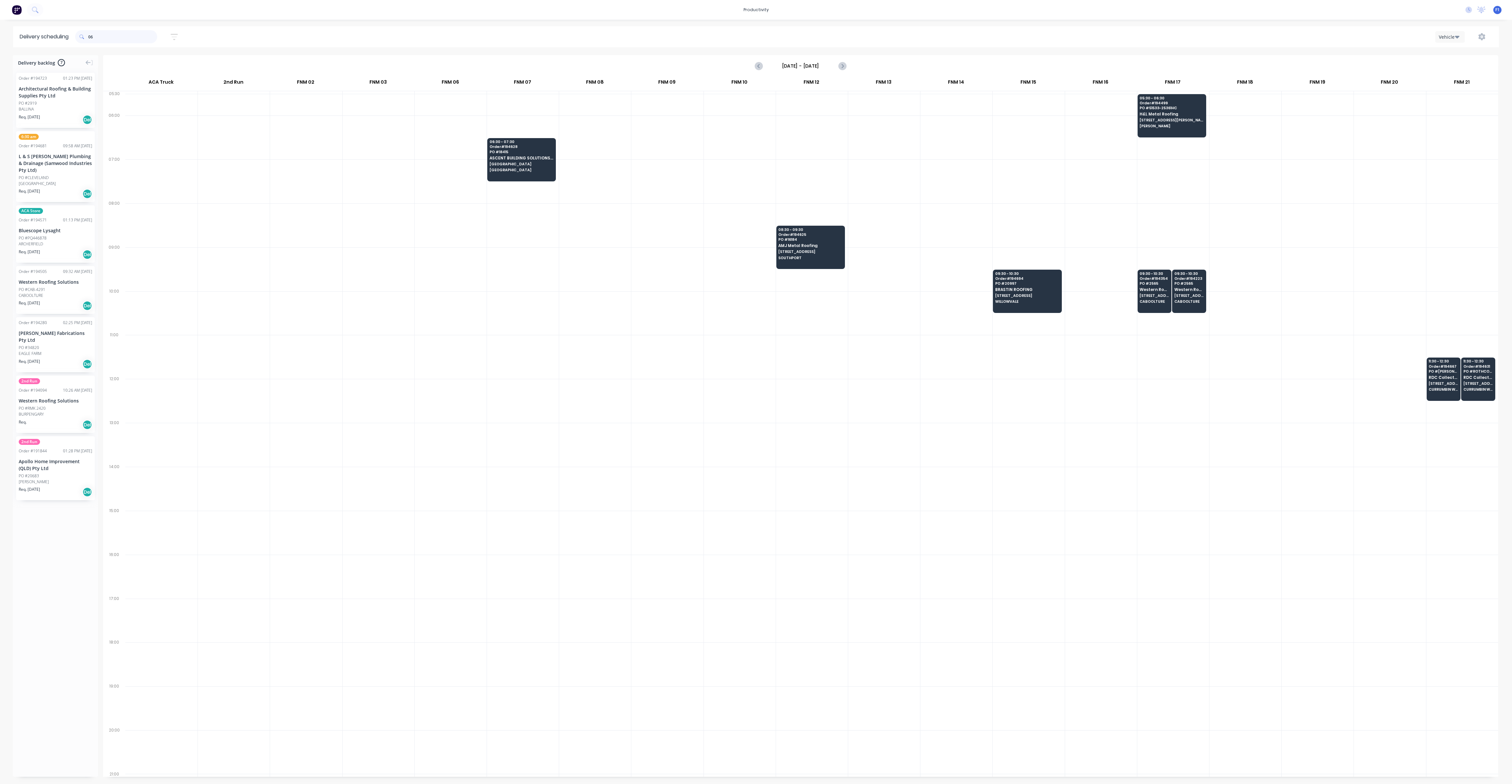
type input "0"
